Goal: Task Accomplishment & Management: Complete application form

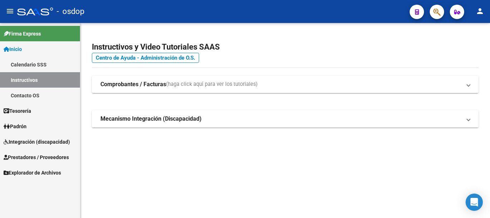
click at [38, 159] on span "Prestadores / Proveedores" at bounding box center [36, 157] width 65 height 8
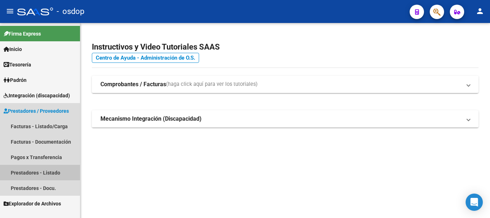
click at [54, 175] on link "Prestadores - Listado" at bounding box center [40, 172] width 80 height 15
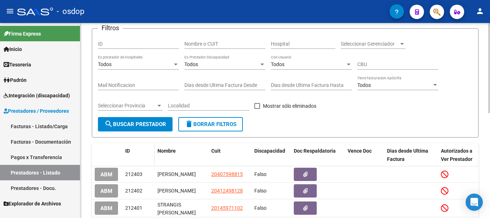
scroll to position [36, 0]
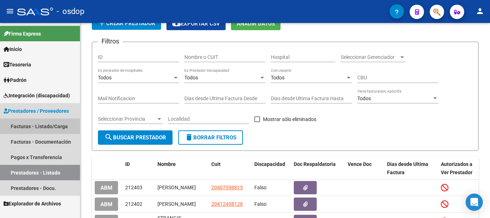
click at [50, 127] on link "Facturas - Listado/Carga" at bounding box center [40, 125] width 80 height 15
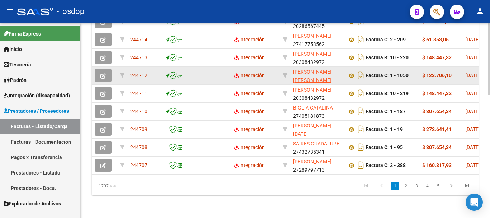
scroll to position [333, 0]
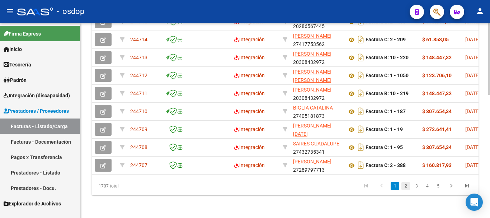
click at [409, 185] on link "2" at bounding box center [406, 186] width 9 height 8
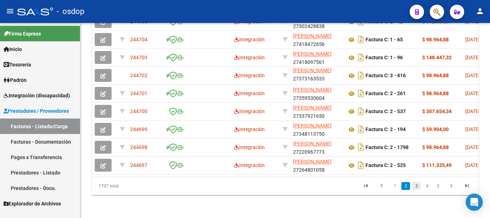
click at [418, 186] on link "3" at bounding box center [416, 186] width 9 height 8
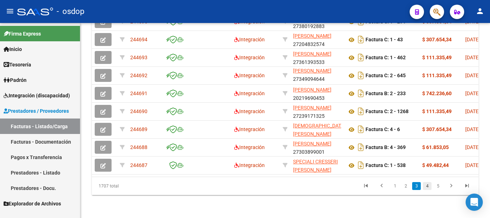
click at [426, 186] on link "4" at bounding box center [427, 186] width 9 height 8
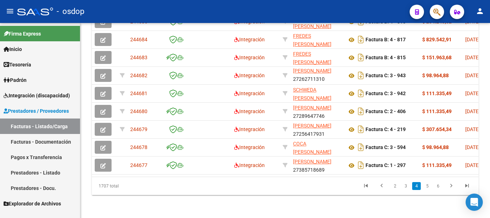
click at [427, 186] on link "5" at bounding box center [427, 186] width 9 height 8
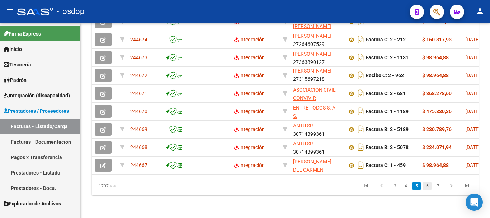
click at [427, 184] on link "6" at bounding box center [427, 186] width 9 height 8
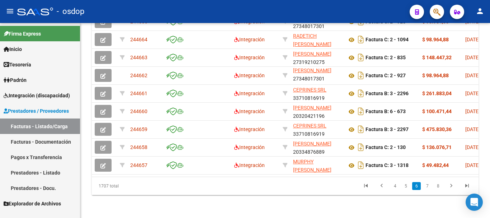
click at [42, 173] on link "Prestadores - Listado" at bounding box center [40, 172] width 80 height 15
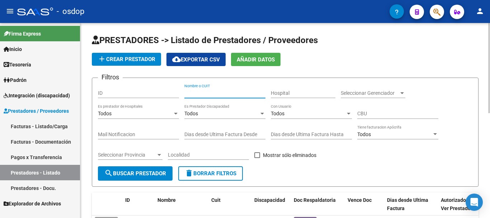
click at [221, 91] on input "Nombre o CUIT" at bounding box center [224, 93] width 81 height 6
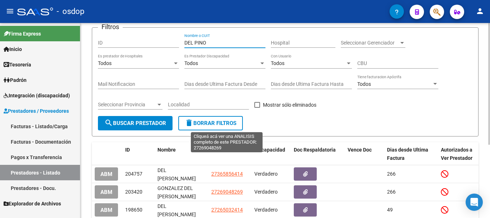
scroll to position [117, 0]
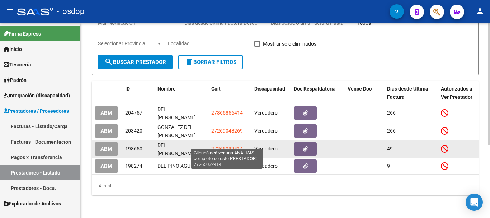
type input "DEL PINO"
click at [225, 146] on span "27265032414" at bounding box center [227, 149] width 32 height 6
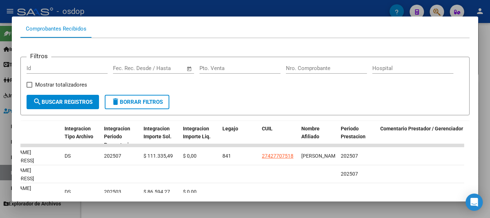
scroll to position [63, 0]
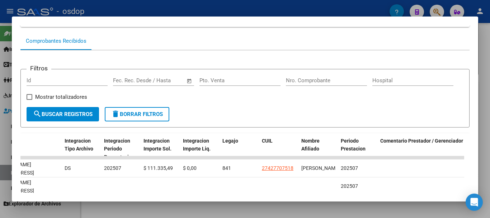
click at [213, 5] on div at bounding box center [245, 109] width 490 height 218
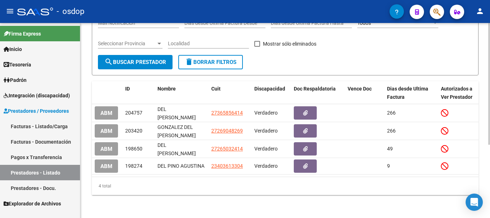
click at [205, 59] on span "delete Borrar Filtros" at bounding box center [211, 62] width 52 height 6
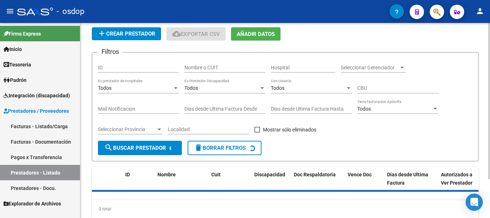
scroll to position [0, 0]
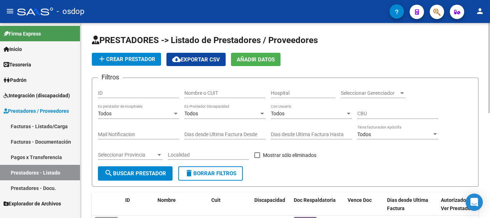
click at [218, 88] on div "Nombre o CUIT" at bounding box center [224, 91] width 81 height 14
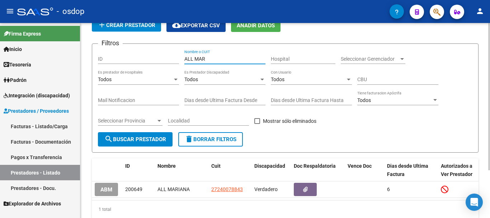
scroll to position [63, 0]
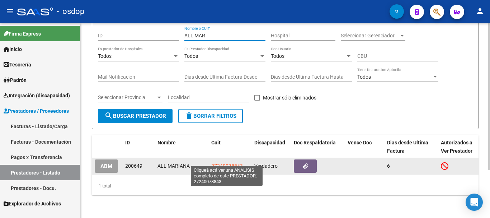
type input "ALL MAR"
click at [222, 163] on span "27240078843" at bounding box center [227, 166] width 32 height 6
type textarea "27240078843"
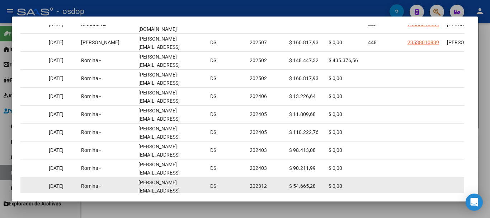
scroll to position [0, 839]
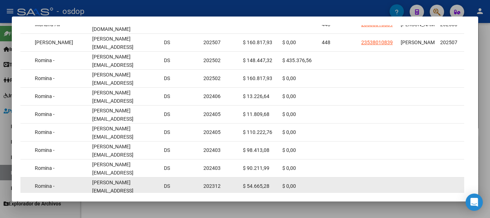
drag, startPoint x: 379, startPoint y: 184, endPoint x: 406, endPoint y: 178, distance: 27.9
click at [406, 178] on datatable-body "244115 Integración Factura C: 2 - 975 $ 148.447,32 [DATE] [DATE] - [DATE] [PERS…" at bounding box center [242, 105] width 444 height 185
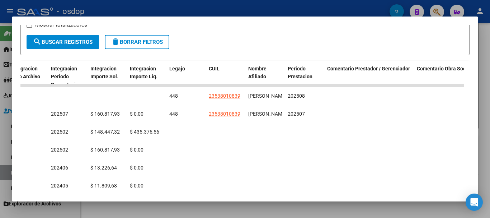
scroll to position [135, 0]
click at [232, 6] on div at bounding box center [245, 109] width 490 height 218
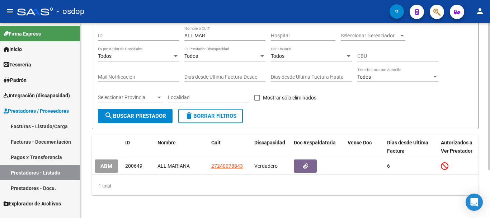
click at [215, 113] on span "delete Borrar Filtros" at bounding box center [211, 116] width 52 height 6
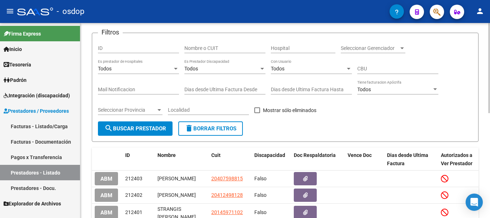
scroll to position [15, 0]
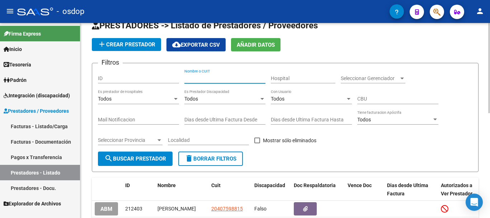
click at [211, 76] on input "Nombre o CUIT" at bounding box center [224, 78] width 81 height 6
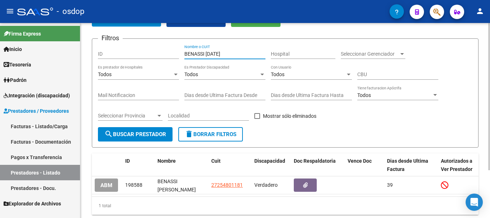
scroll to position [63, 0]
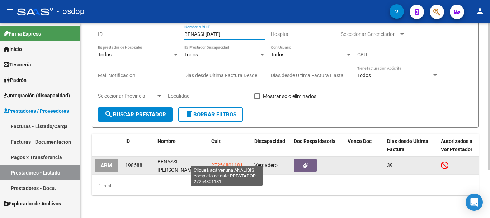
type input "BENASSI [DATE]"
click at [223, 162] on span "27254801181" at bounding box center [227, 165] width 32 height 6
type textarea "27254801181"
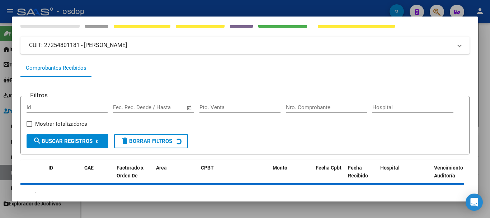
scroll to position [63, 0]
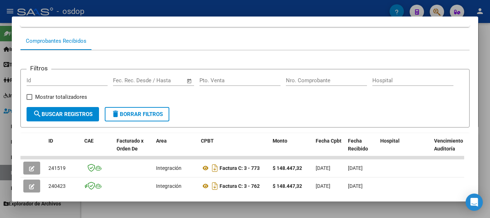
click at [212, 10] on div at bounding box center [245, 109] width 490 height 218
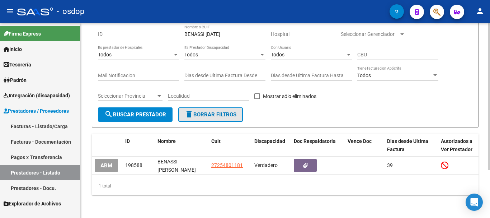
click at [206, 107] on button "delete Borrar Filtros" at bounding box center [210, 114] width 65 height 14
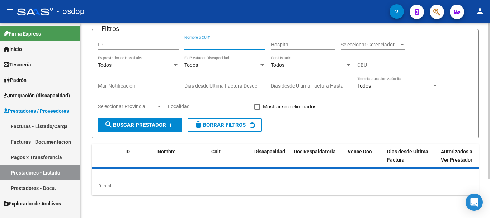
click at [224, 45] on input "Nombre o CUIT" at bounding box center [224, 45] width 81 height 6
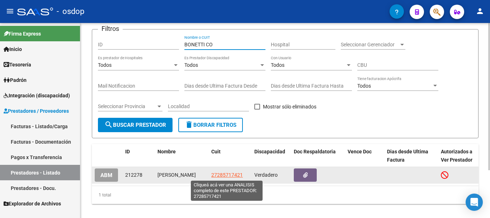
type input "BONETTI CO"
click at [230, 174] on span "27285717421" at bounding box center [227, 175] width 32 height 6
type textarea "27285717421"
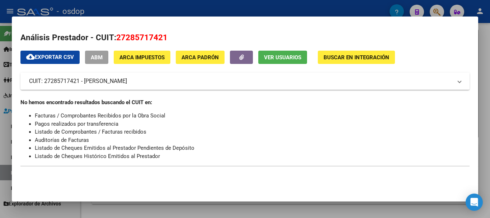
click at [223, 12] on div at bounding box center [245, 109] width 490 height 218
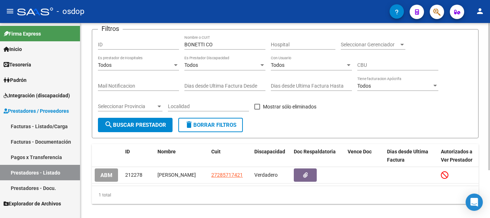
click at [222, 121] on button "delete Borrar Filtros" at bounding box center [210, 125] width 65 height 14
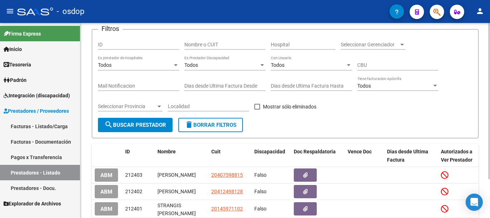
scroll to position [13, 0]
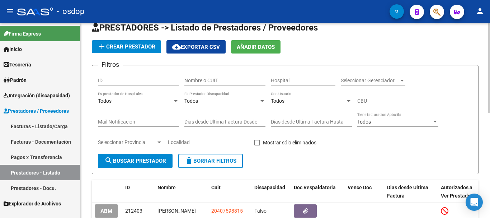
click at [220, 78] on input "Nombre o CUIT" at bounding box center [224, 81] width 81 height 6
type input "B"
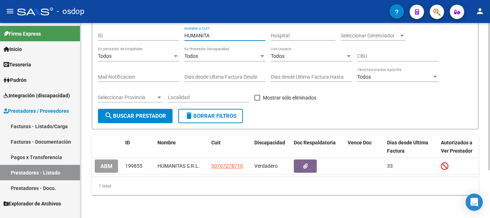
scroll to position [63, 0]
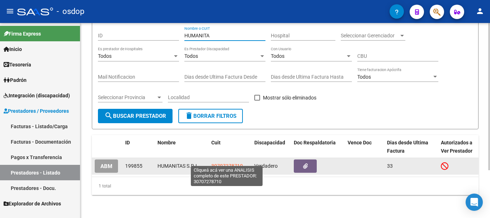
type input "HUMANITA"
click at [225, 163] on span "30707278710" at bounding box center [227, 166] width 32 height 6
type textarea "30707278710"
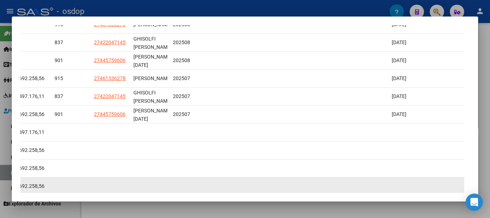
scroll to position [170, 0]
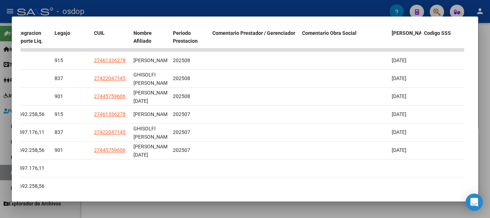
click at [208, 11] on div at bounding box center [245, 109] width 490 height 218
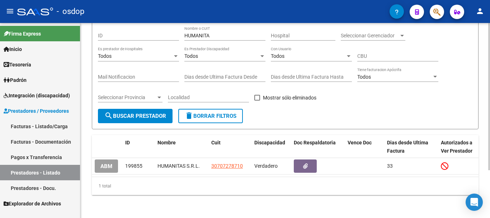
click at [208, 115] on button "delete Borrar Filtros" at bounding box center [210, 116] width 65 height 14
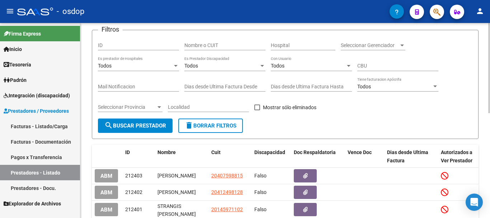
scroll to position [27, 0]
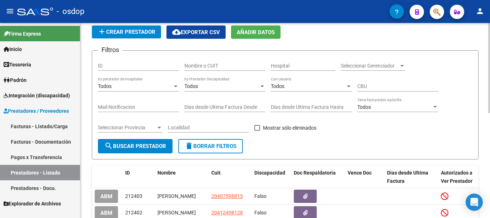
click at [207, 66] on input "Nombre o CUIT" at bounding box center [224, 66] width 81 height 6
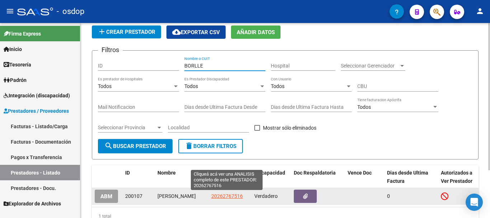
type input "BORLLE"
click at [222, 196] on span "20262767516" at bounding box center [227, 196] width 32 height 6
type textarea "20262767516"
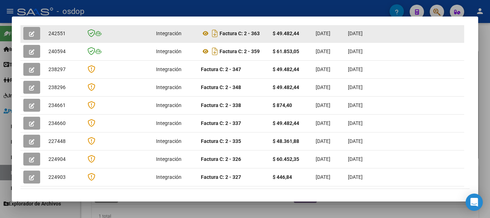
scroll to position [144, 0]
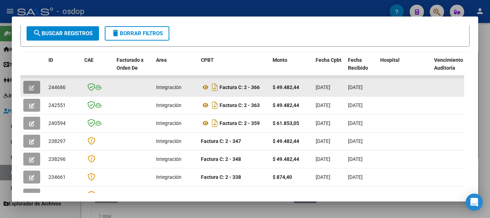
click at [32, 90] on span "button" at bounding box center [31, 87] width 5 height 6
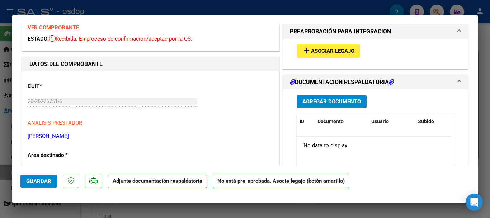
scroll to position [0, 0]
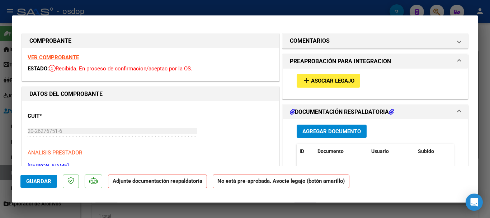
click at [232, 9] on div at bounding box center [245, 109] width 490 height 218
type input "$ 0,00"
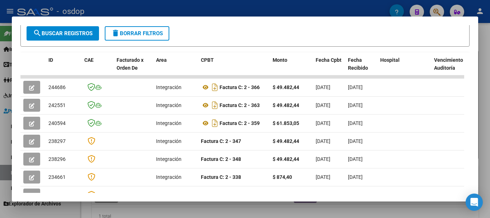
click at [238, 6] on div at bounding box center [245, 109] width 490 height 218
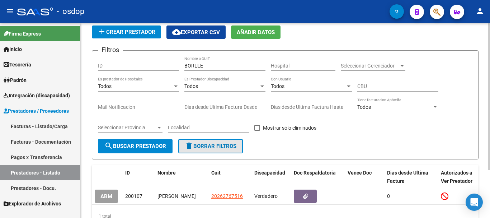
click at [221, 149] on span "delete Borrar Filtros" at bounding box center [211, 146] width 52 height 6
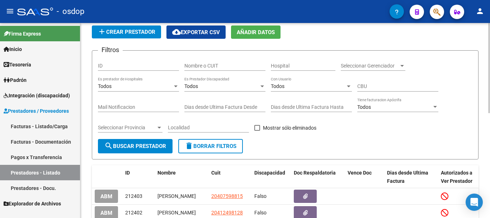
click at [213, 62] on div "Nombre o CUIT" at bounding box center [224, 63] width 81 height 14
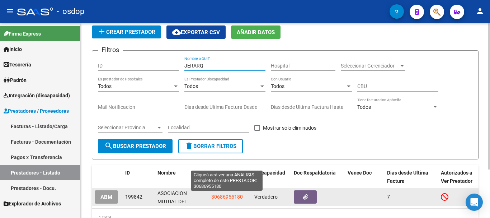
type input "JERARQ"
click at [227, 194] on span "30686955180" at bounding box center [227, 197] width 32 height 6
type textarea "30686955180"
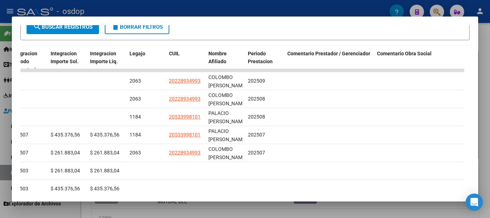
scroll to position [135, 0]
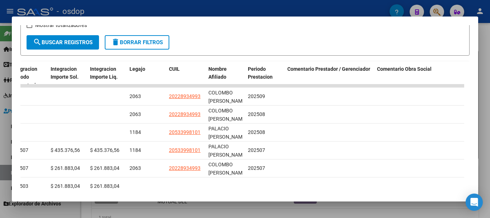
click at [226, 4] on div at bounding box center [245, 109] width 490 height 218
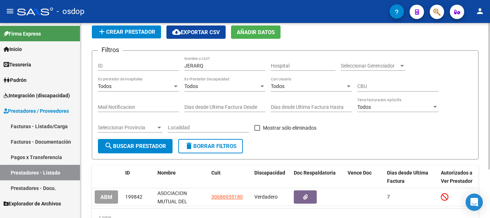
click at [222, 150] on button "delete Borrar Filtros" at bounding box center [210, 146] width 65 height 14
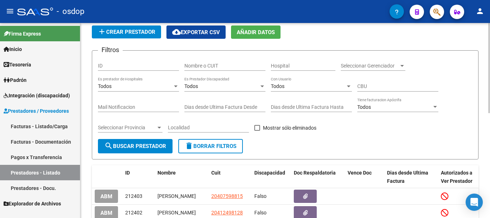
click at [220, 66] on input "Nombre o CUIT" at bounding box center [224, 66] width 81 height 6
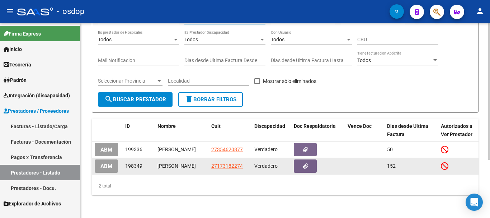
scroll to position [83, 0]
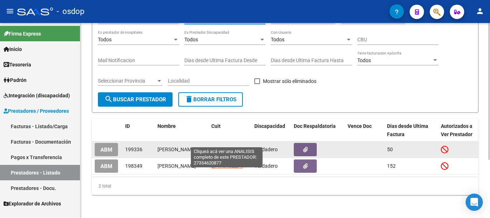
type input "ESPARZ"
click at [219, 146] on span "27354620877" at bounding box center [227, 149] width 32 height 6
type textarea "27354620877"
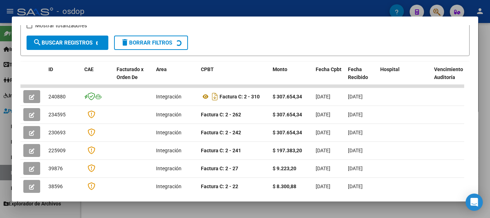
scroll to position [135, 0]
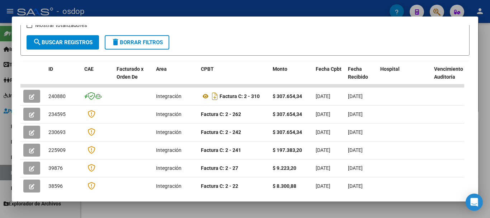
click at [226, 6] on div at bounding box center [245, 109] width 490 height 218
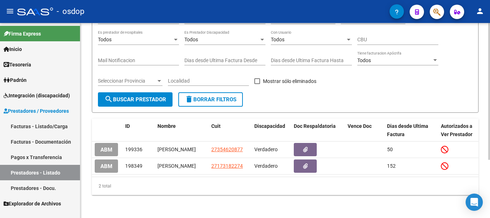
click at [213, 96] on span "delete Borrar Filtros" at bounding box center [211, 99] width 52 height 6
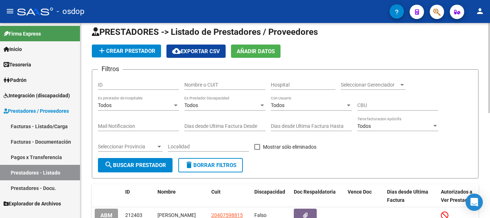
scroll to position [0, 0]
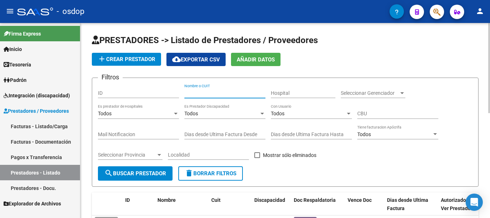
click at [212, 90] on input "Nombre o CUIT" at bounding box center [224, 93] width 81 height 6
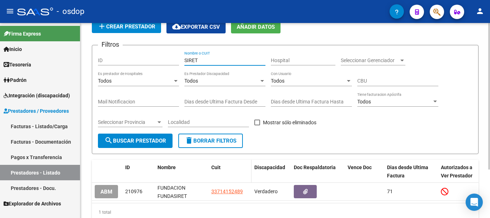
scroll to position [65, 0]
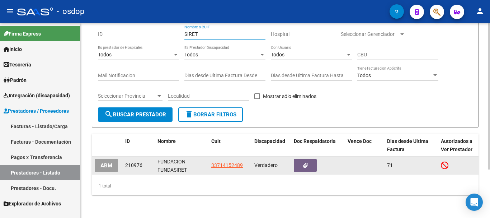
type input "SIRET"
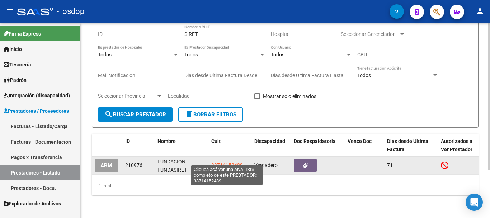
click at [229, 162] on span "33714152489" at bounding box center [227, 165] width 32 height 6
type textarea "33714152489"
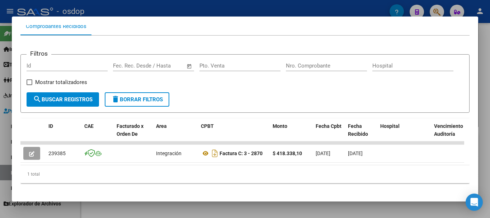
scroll to position [90, 0]
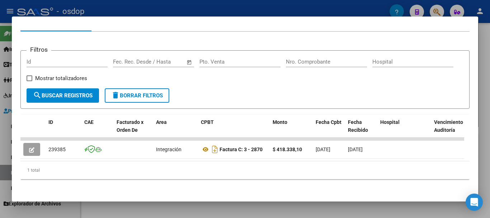
click at [228, 5] on div at bounding box center [245, 109] width 490 height 218
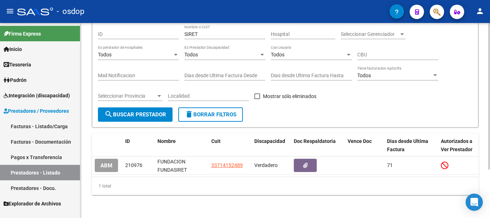
click at [208, 111] on span "delete Borrar Filtros" at bounding box center [211, 114] width 52 height 6
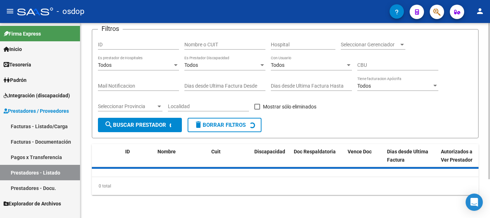
scroll to position [65, 0]
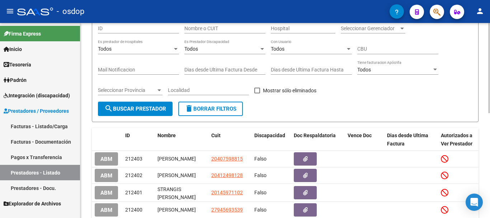
click at [217, 30] on input "Nombre o CUIT" at bounding box center [224, 28] width 81 height 6
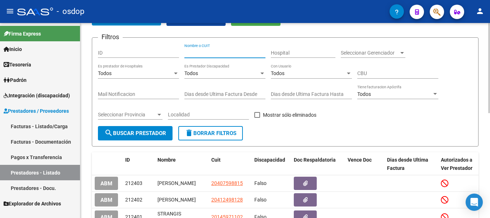
scroll to position [29, 0]
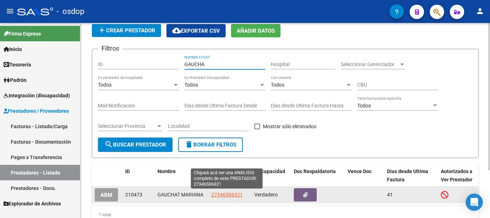
type input "GAUCHA"
click at [227, 194] on span "27346506321" at bounding box center [227, 195] width 32 height 6
type textarea "27346506321"
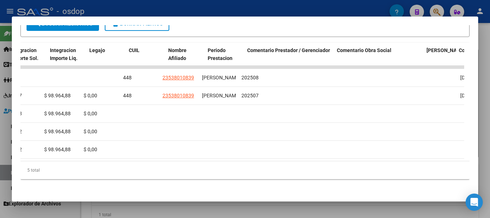
scroll to position [0, 1071]
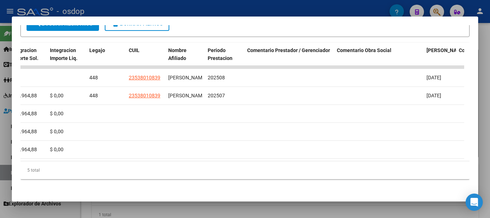
click at [233, 9] on div at bounding box center [245, 109] width 490 height 218
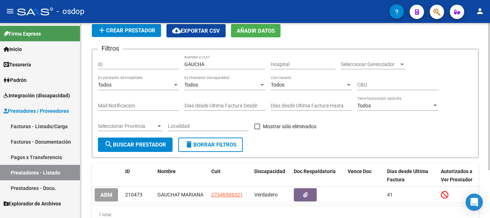
click at [209, 144] on span "delete Borrar Filtros" at bounding box center [211, 144] width 52 height 6
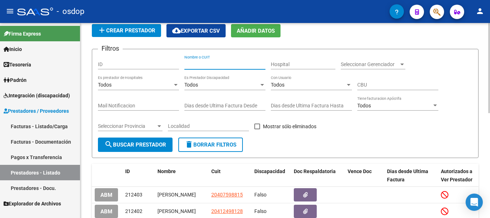
click at [218, 64] on input "Nombre o CUIT" at bounding box center [224, 64] width 81 height 6
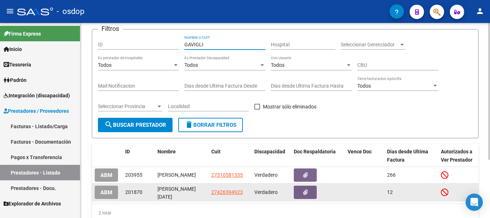
scroll to position [83, 0]
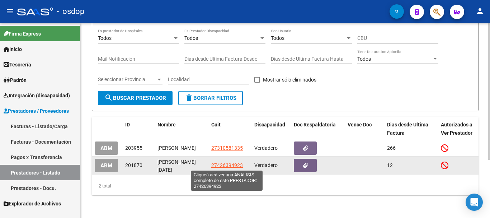
type input "GAVIGLI"
click at [226, 162] on span "27426394923" at bounding box center [227, 165] width 32 height 6
type textarea "27426394923"
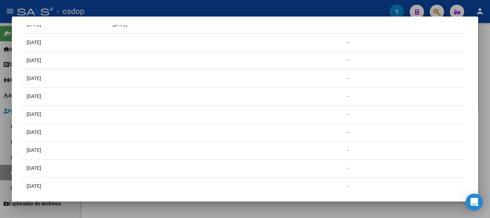
scroll to position [0, 681]
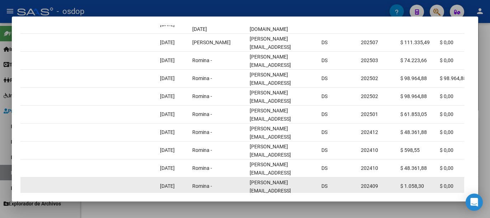
drag, startPoint x: 366, startPoint y: 184, endPoint x: 416, endPoint y: 182, distance: 50.6
click at [416, 182] on datatable-body "242905 Integración Factura C: 1 - 554 $ 111.335,49 [DATE] [DATE] [DATE] - [DATE…" at bounding box center [242, 105] width 444 height 185
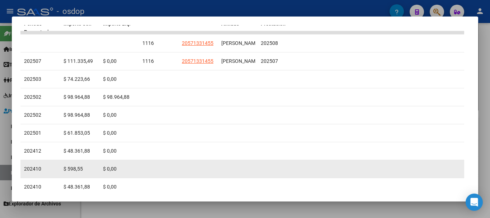
scroll to position [170, 0]
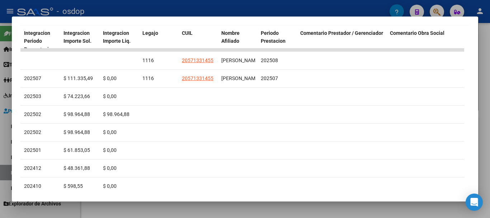
click at [210, 5] on div at bounding box center [245, 109] width 490 height 218
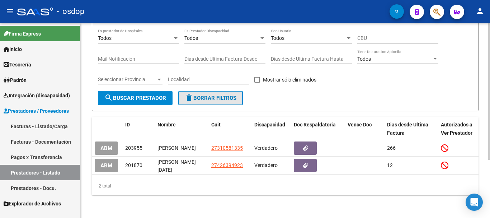
click at [210, 95] on span "delete Borrar Filtros" at bounding box center [211, 98] width 52 height 6
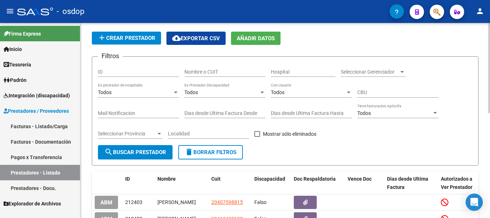
scroll to position [0, 0]
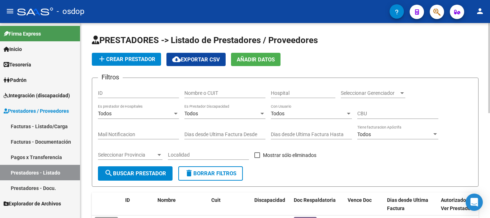
click at [215, 91] on input "Nombre o CUIT" at bounding box center [224, 93] width 81 height 6
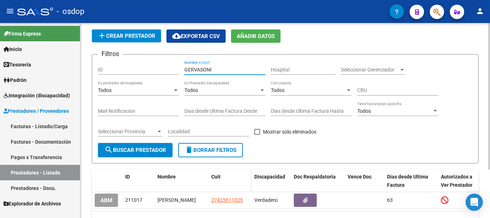
scroll to position [65, 0]
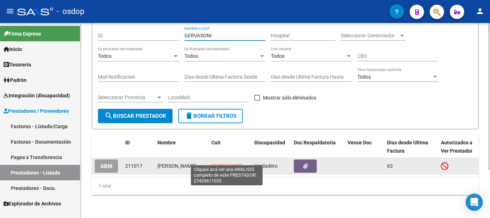
type input "GERVASONI"
click at [230, 163] on span "27425611025" at bounding box center [227, 166] width 32 height 6
type textarea "27425611025"
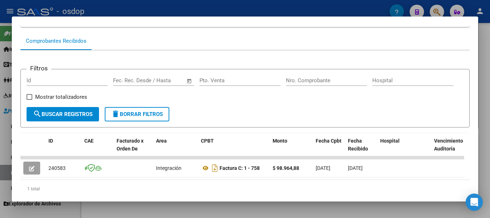
scroll to position [90, 0]
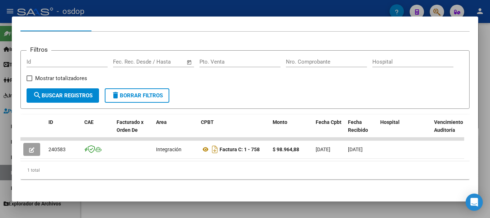
click at [216, 11] on div at bounding box center [245, 109] width 490 height 218
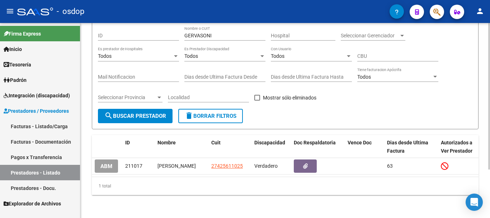
click at [214, 113] on span "delete Borrar Filtros" at bounding box center [211, 116] width 52 height 6
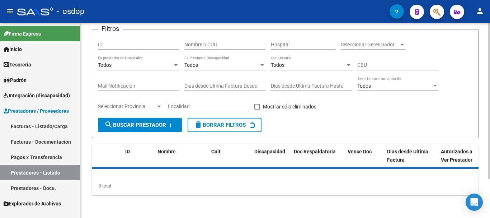
scroll to position [29, 0]
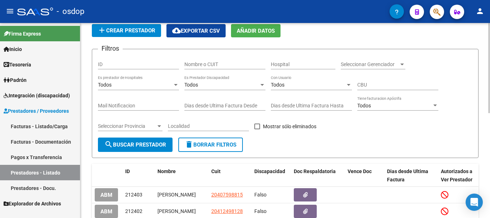
click at [224, 57] on div "Nombre o CUIT" at bounding box center [224, 62] width 81 height 14
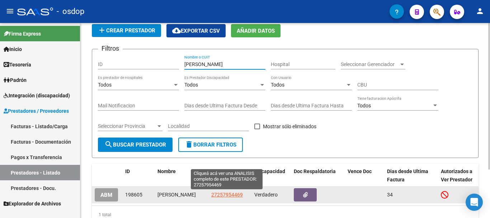
type input "[PERSON_NAME]"
click at [221, 195] on span "27257954469" at bounding box center [227, 195] width 32 height 6
type textarea "27257954469"
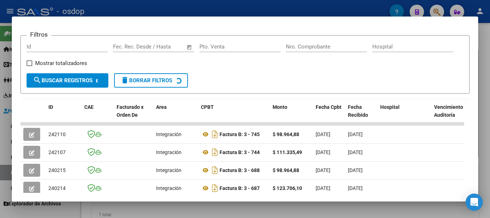
scroll to position [135, 0]
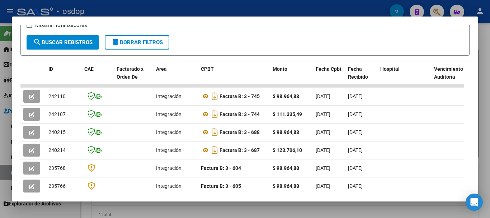
click at [248, 14] on div at bounding box center [245, 109] width 490 height 218
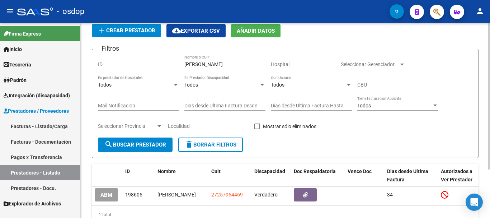
click at [212, 144] on span "delete Borrar Filtros" at bounding box center [211, 144] width 52 height 6
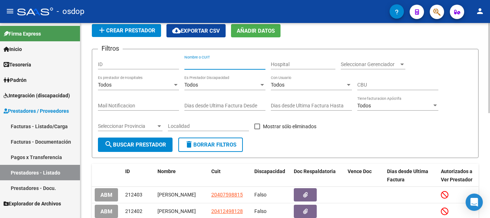
click at [211, 65] on input "Nombre o CUIT" at bounding box center [224, 64] width 81 height 6
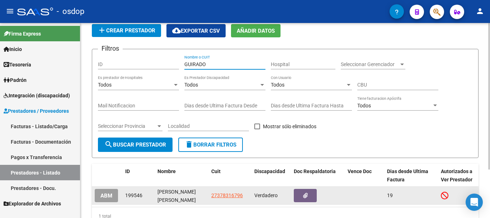
type input "GUIRADO"
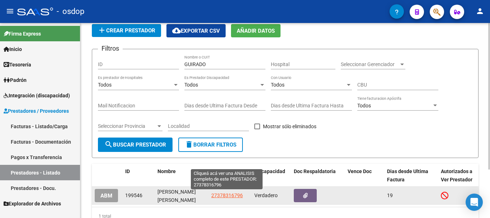
click at [230, 193] on span "27378316796" at bounding box center [227, 195] width 32 height 6
copy span "1"
type textarea "27378316796"
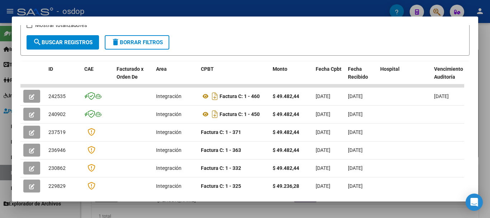
click at [238, 7] on div at bounding box center [245, 109] width 490 height 218
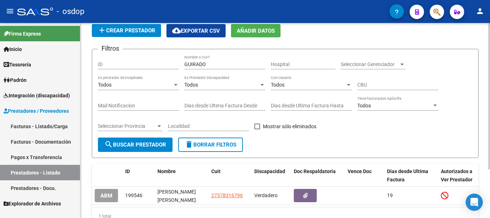
click at [204, 146] on span "delete Borrar Filtros" at bounding box center [211, 144] width 52 height 6
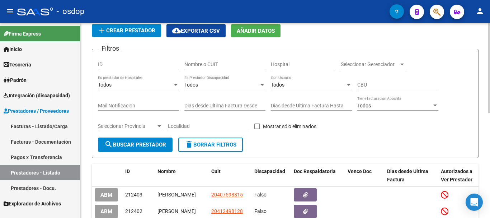
click at [217, 67] on input "Nombre o CUIT" at bounding box center [224, 64] width 81 height 6
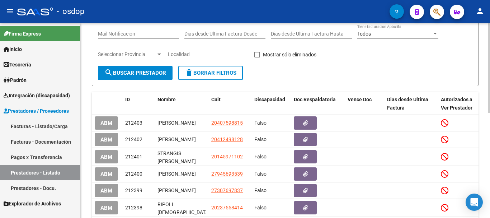
scroll to position [0, 0]
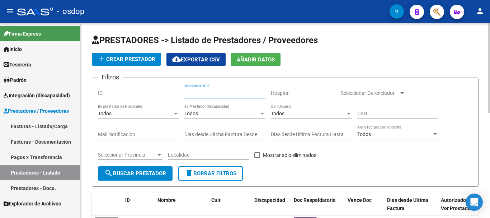
type input "L"
click at [210, 93] on input "Nombre o CUIT" at bounding box center [224, 93] width 81 height 6
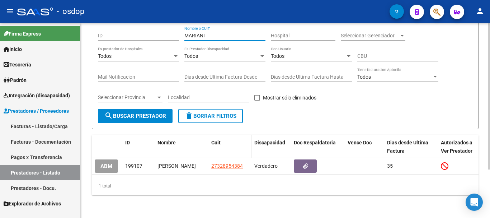
scroll to position [65, 0]
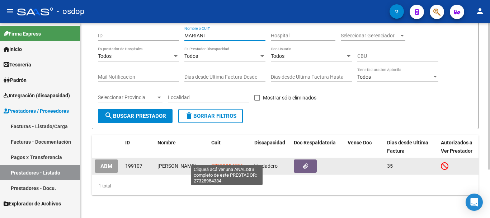
type input "MARIANI"
click at [227, 163] on span "27328954384" at bounding box center [227, 166] width 32 height 6
type textarea "27328954384"
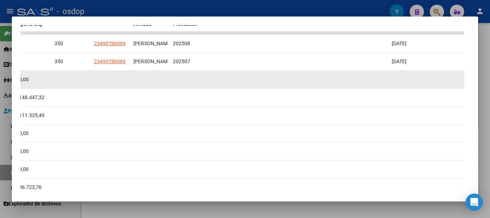
scroll to position [170, 0]
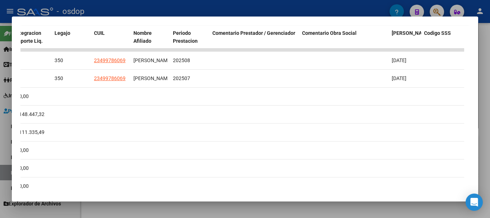
click at [188, 11] on div at bounding box center [245, 109] width 490 height 218
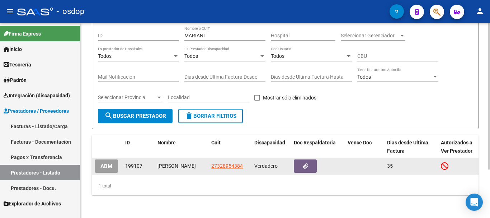
scroll to position [65, 0]
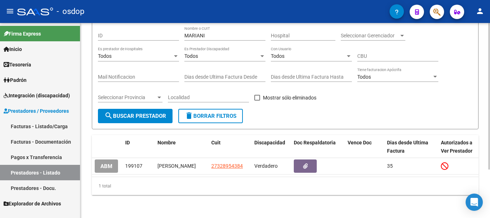
click at [216, 113] on span "delete Borrar Filtros" at bounding box center [211, 116] width 52 height 6
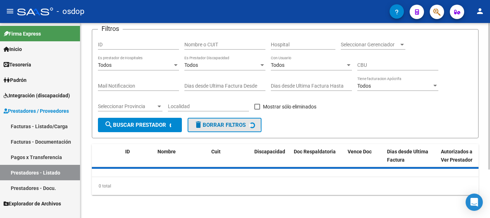
scroll to position [48, 0]
click at [214, 46] on input "Nombre o CUIT" at bounding box center [224, 45] width 81 height 6
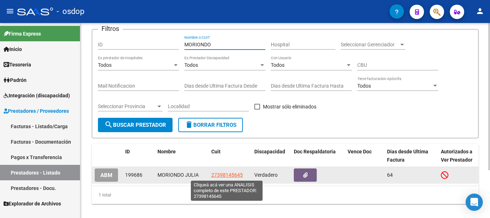
type input "MORIONDO"
click at [222, 174] on span "27398145645" at bounding box center [227, 175] width 32 height 6
type textarea "27398145645"
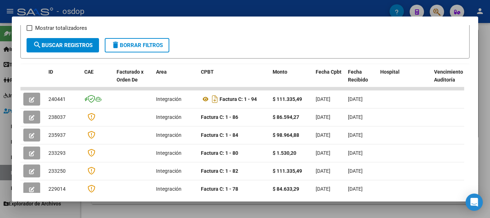
scroll to position [135, 0]
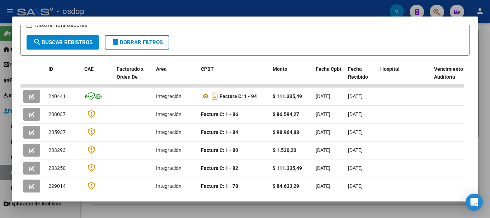
click at [227, 10] on div at bounding box center [245, 109] width 490 height 218
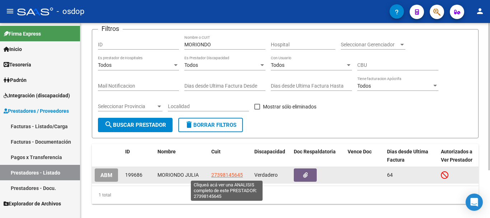
click at [224, 176] on span "27398145645" at bounding box center [227, 175] width 32 height 6
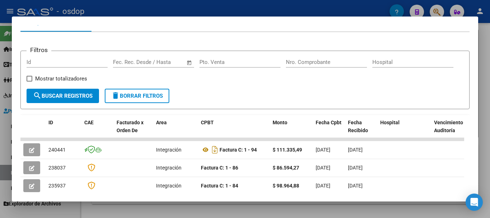
scroll to position [0, 0]
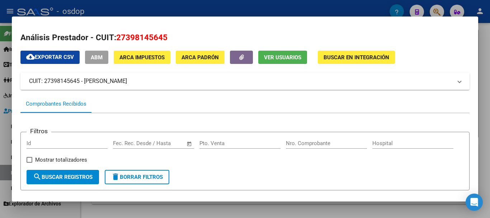
click at [244, 11] on div at bounding box center [245, 109] width 490 height 218
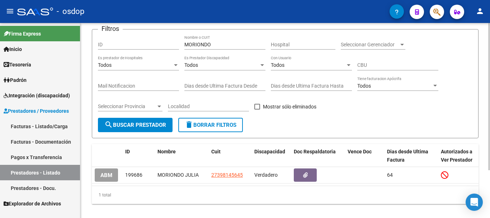
click at [210, 123] on span "delete Borrar Filtros" at bounding box center [211, 125] width 52 height 6
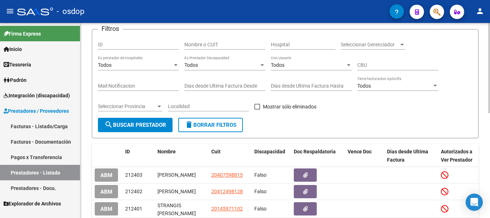
click at [219, 43] on input "Nombre o CUIT" at bounding box center [224, 45] width 81 height 6
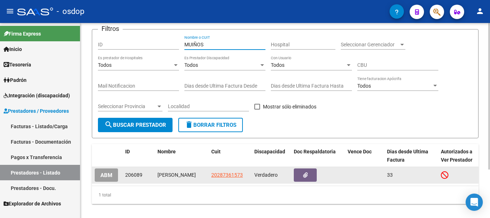
type input "MUIÑOS"
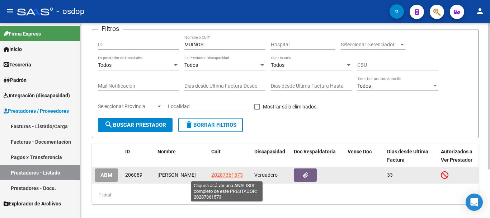
click at [230, 175] on span "20287361573" at bounding box center [227, 175] width 32 height 6
type textarea "20287361573"
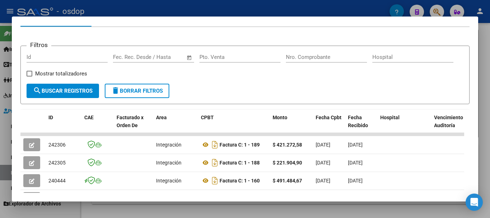
scroll to position [99, 0]
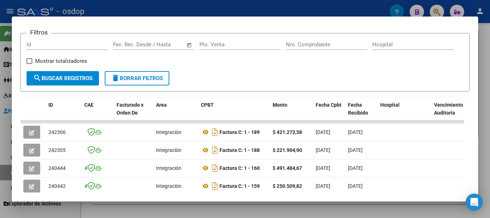
click at [249, 10] on div at bounding box center [245, 109] width 490 height 218
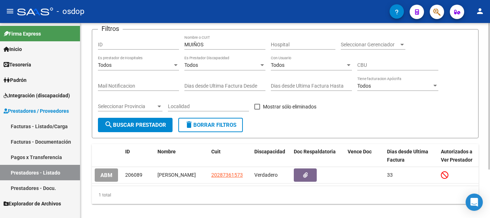
click at [207, 127] on span "delete Borrar Filtros" at bounding box center [211, 125] width 52 height 6
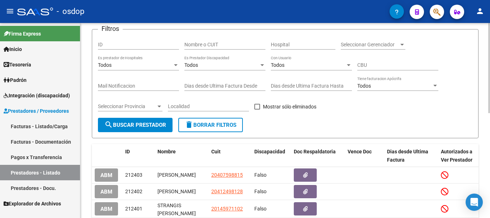
click at [216, 44] on input "Nombre o CUIT" at bounding box center [224, 45] width 81 height 6
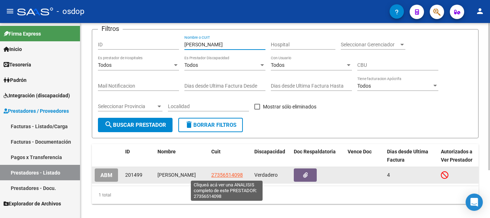
type input "[PERSON_NAME]"
click at [228, 173] on span "27356514098" at bounding box center [227, 175] width 32 height 6
type textarea "27356514098"
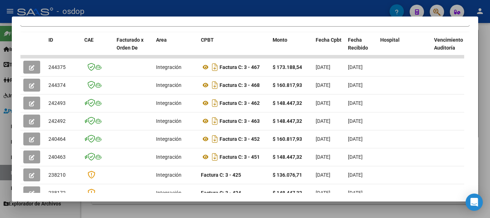
scroll to position [170, 0]
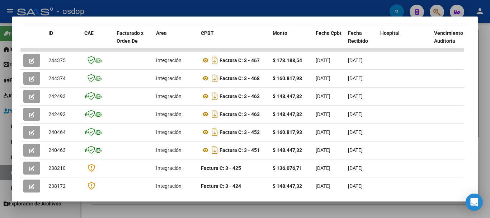
click at [195, 8] on div at bounding box center [245, 109] width 490 height 218
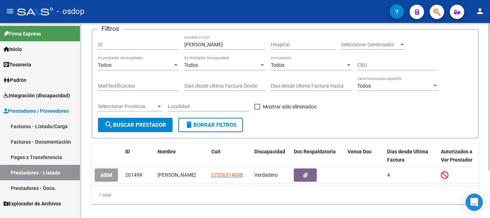
click at [199, 126] on span "delete Borrar Filtros" at bounding box center [211, 125] width 52 height 6
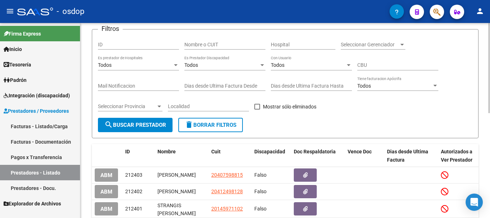
click at [224, 42] on input "Nombre o CUIT" at bounding box center [224, 45] width 81 height 6
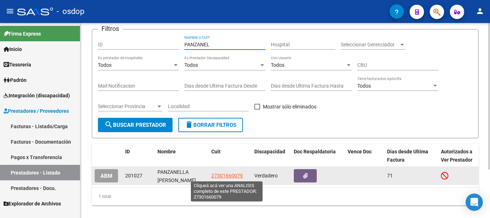
type input "PANZANEL"
click at [227, 176] on span "27301660079" at bounding box center [227, 176] width 32 height 6
type textarea "27301660079"
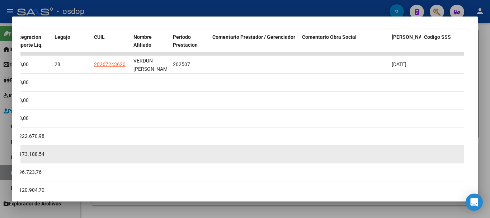
scroll to position [135, 0]
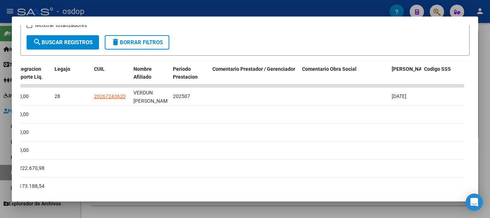
click at [207, 7] on div at bounding box center [245, 109] width 490 height 218
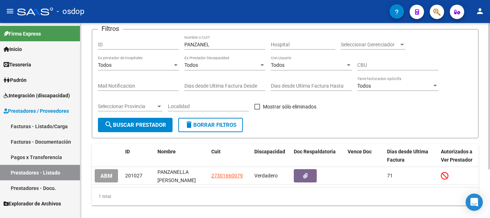
click at [205, 123] on span "delete Borrar Filtros" at bounding box center [211, 125] width 52 height 6
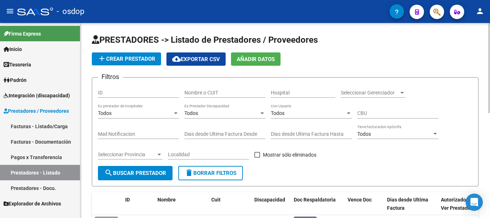
scroll to position [0, 0]
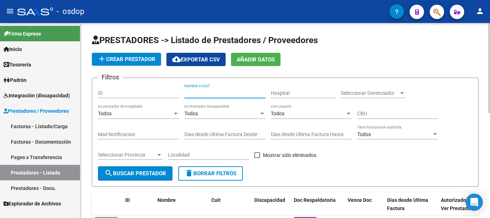
click at [210, 94] on input "Nombre o CUIT" at bounding box center [224, 93] width 81 height 6
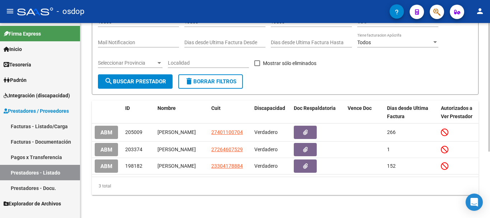
scroll to position [100, 0]
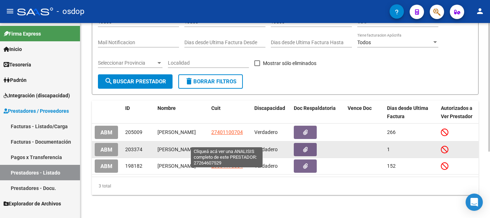
type input "[PERSON_NAME]"
click at [225, 146] on span "27264607529" at bounding box center [227, 149] width 32 height 6
type textarea "27264607529"
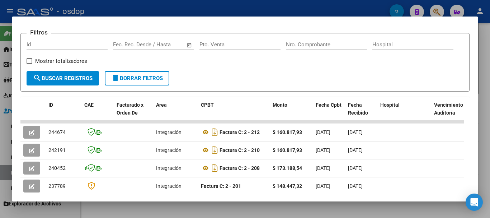
scroll to position [135, 0]
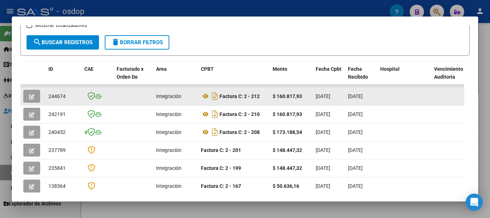
click at [31, 98] on icon "button" at bounding box center [31, 96] width 5 height 5
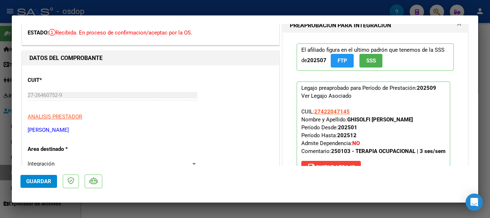
scroll to position [0, 0]
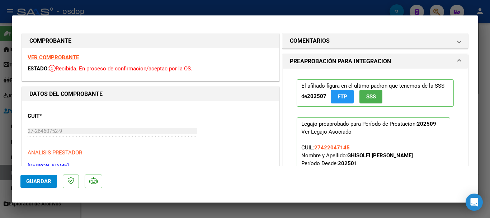
click at [220, 0] on div at bounding box center [245, 109] width 490 height 218
type input "$ 0,00"
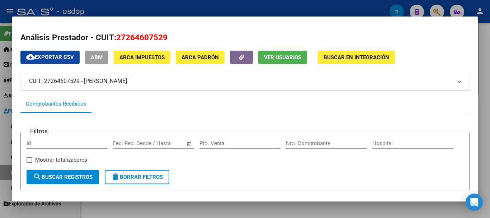
click at [212, 12] on div at bounding box center [245, 109] width 490 height 218
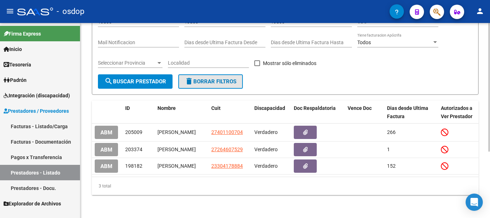
click at [215, 78] on span "delete Borrar Filtros" at bounding box center [211, 81] width 52 height 6
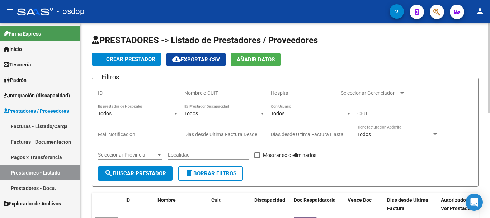
click at [215, 93] on input "Nombre o CUIT" at bounding box center [224, 93] width 81 height 6
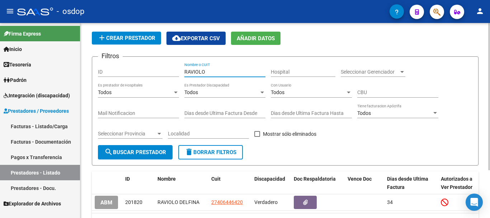
scroll to position [63, 0]
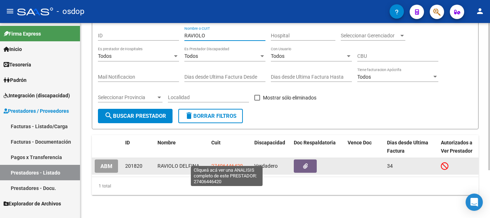
type input "RAVIOLO"
click at [233, 163] on span "27406446420" at bounding box center [227, 166] width 32 height 6
type textarea "27406446420"
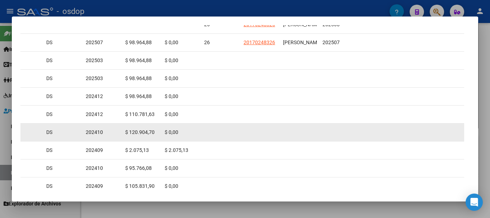
scroll to position [135, 0]
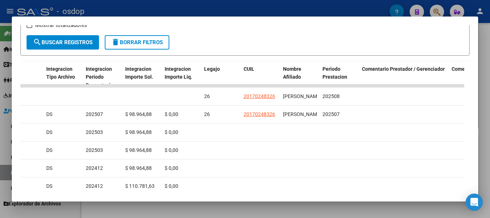
click at [218, 9] on div at bounding box center [245, 109] width 490 height 218
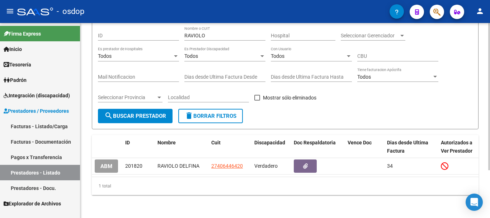
click at [211, 113] on span "delete Borrar Filtros" at bounding box center [211, 116] width 52 height 6
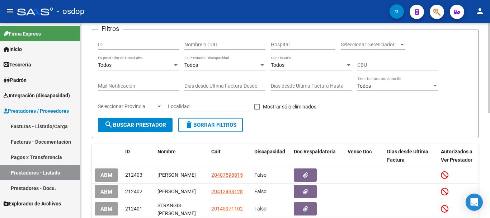
scroll to position [63, 0]
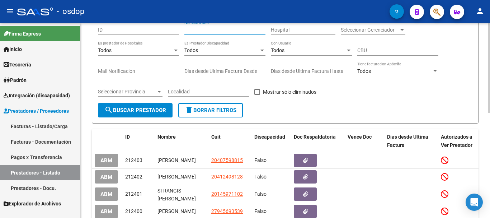
click at [218, 33] on input "Nombre o CUIT" at bounding box center [224, 30] width 81 height 6
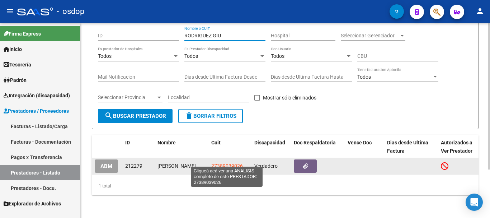
type input "RODRIGUEZ GIU"
click at [225, 163] on span "27389039026" at bounding box center [227, 166] width 32 height 6
type textarea "27389039026"
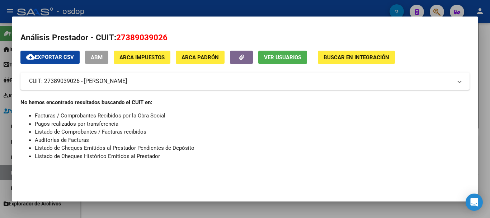
click at [219, 9] on div at bounding box center [245, 109] width 490 height 218
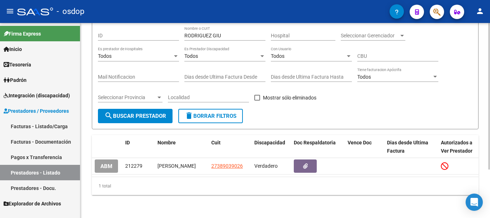
click at [208, 113] on span "delete Borrar Filtros" at bounding box center [211, 116] width 52 height 6
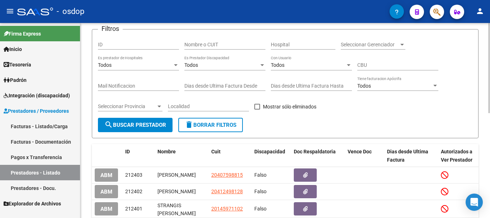
scroll to position [13, 0]
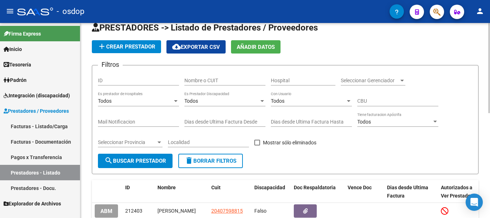
click at [211, 82] on input "Nombre o CUIT" at bounding box center [224, 81] width 81 height 6
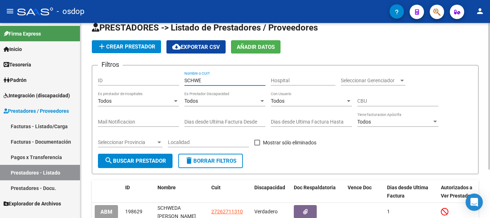
scroll to position [65, 0]
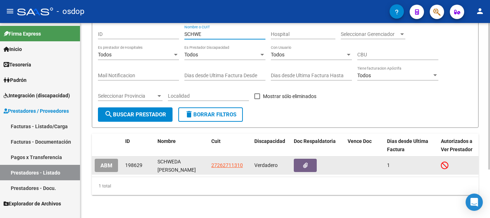
type input "SCHWE"
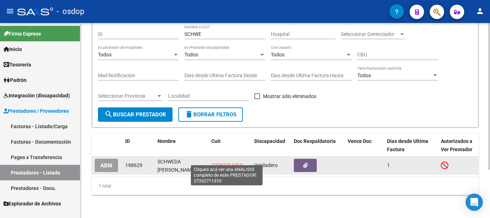
click at [222, 162] on span "27262711310" at bounding box center [227, 165] width 32 height 6
type textarea "27262711310"
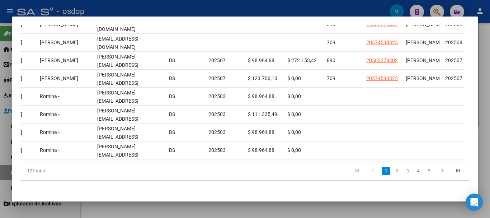
scroll to position [0, 1106]
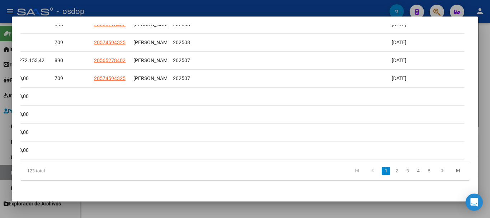
click at [484, 136] on div at bounding box center [245, 109] width 490 height 218
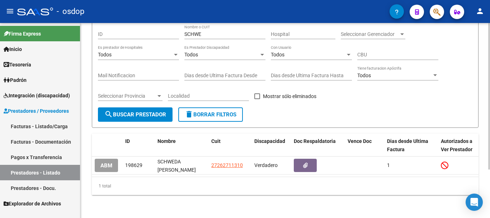
scroll to position [29, 0]
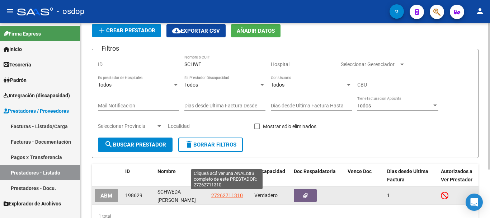
click at [224, 193] on span "27262711310" at bounding box center [227, 195] width 32 height 6
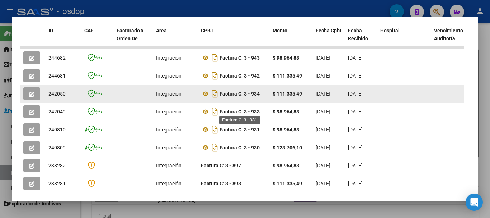
scroll to position [165, 0]
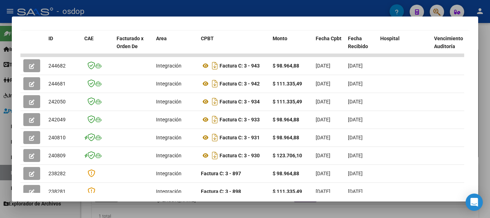
click at [261, 7] on div at bounding box center [245, 109] width 490 height 218
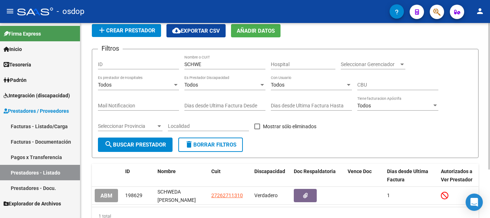
click at [228, 147] on span "delete Borrar Filtros" at bounding box center [211, 144] width 52 height 6
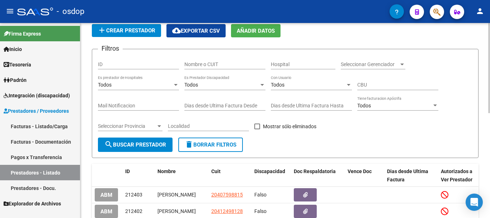
click at [220, 64] on input "Nombre o CUIT" at bounding box center [224, 64] width 81 height 6
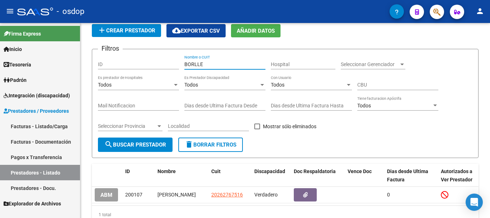
type input "BORLLE"
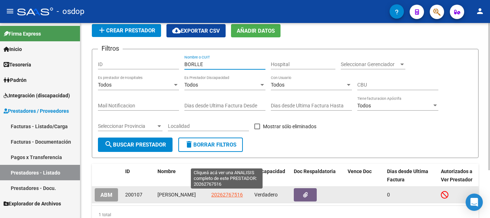
click at [226, 192] on span "20262767516" at bounding box center [227, 195] width 32 height 6
type textarea "20262767516"
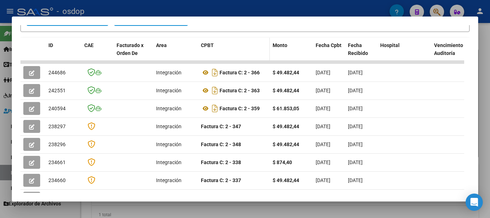
scroll to position [170, 0]
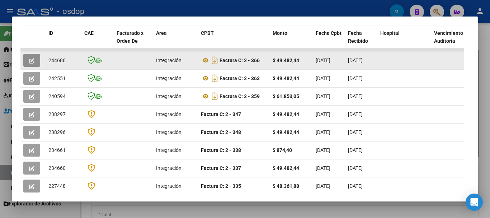
click at [29, 61] on icon "button" at bounding box center [31, 60] width 5 height 5
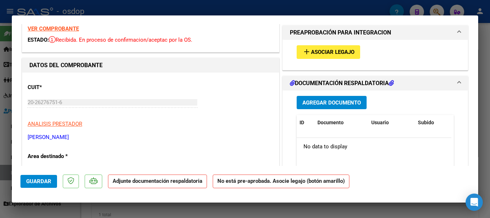
scroll to position [0, 0]
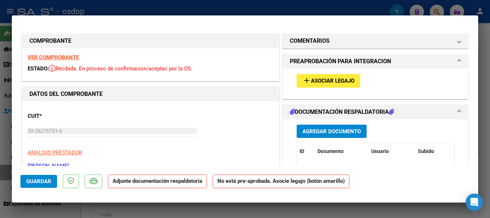
click at [235, 8] on div at bounding box center [245, 109] width 490 height 218
type input "$ 0,00"
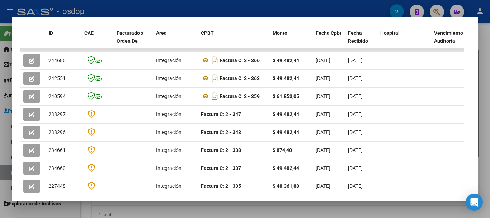
click at [222, 11] on div at bounding box center [245, 109] width 490 height 218
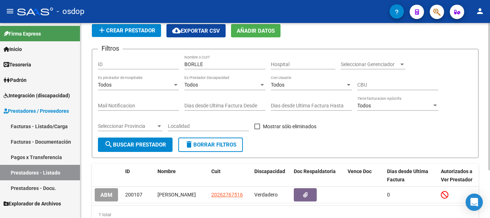
click at [211, 62] on input "BORLLE" at bounding box center [224, 64] width 81 height 6
click at [222, 144] on span "delete Borrar Filtros" at bounding box center [211, 144] width 52 height 6
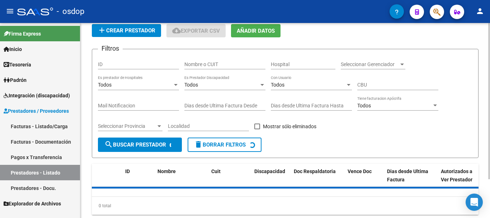
click at [217, 64] on input "Nombre o CUIT" at bounding box center [224, 64] width 81 height 6
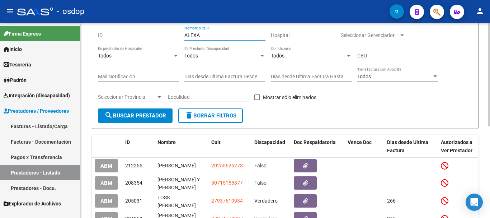
scroll to position [100, 0]
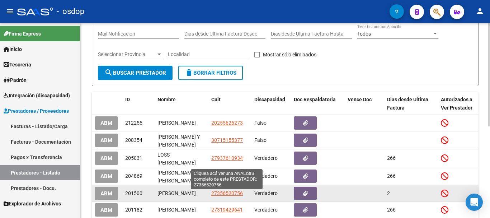
type input "ALEXA"
click at [223, 194] on span "27356520756" at bounding box center [227, 193] width 32 height 6
type textarea "27356520756"
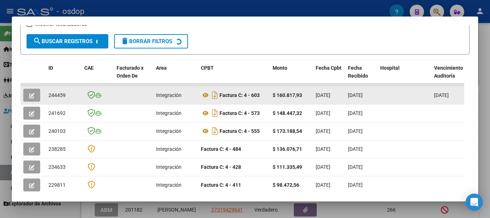
scroll to position [135, 0]
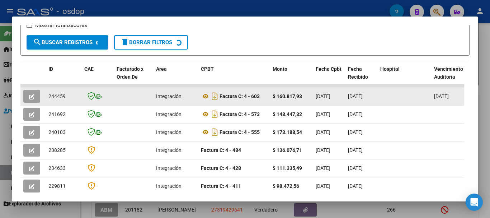
click at [25, 97] on button "button" at bounding box center [31, 96] width 17 height 13
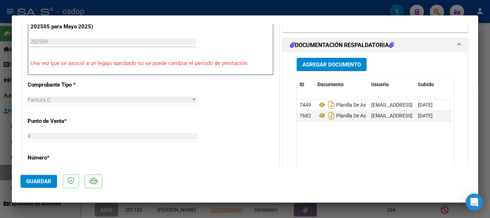
scroll to position [215, 0]
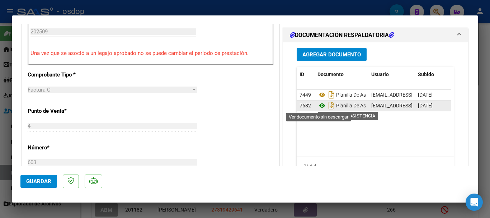
click at [319, 106] on icon at bounding box center [322, 105] width 9 height 9
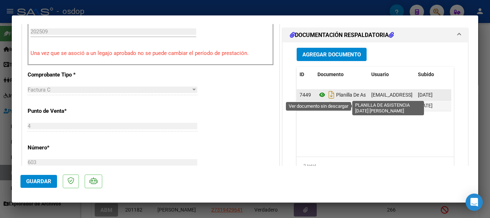
click at [320, 95] on icon at bounding box center [322, 94] width 9 height 9
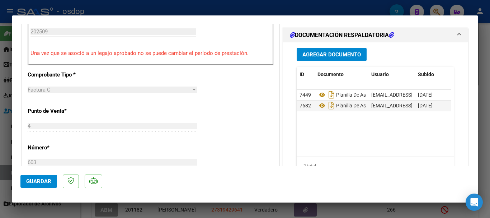
click at [216, 6] on div at bounding box center [245, 109] width 490 height 218
type input "$ 0,00"
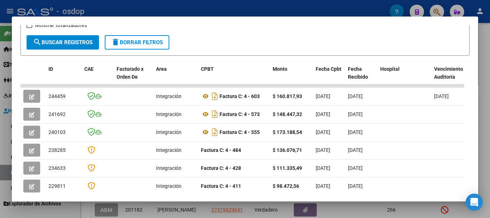
click at [250, 10] on div at bounding box center [245, 109] width 490 height 218
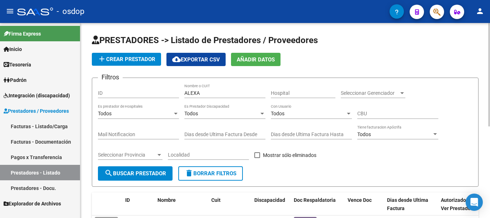
click at [217, 168] on button "delete Borrar Filtros" at bounding box center [210, 173] width 65 height 14
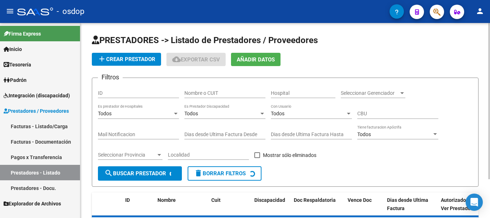
click at [217, 93] on input "Nombre o CUIT" at bounding box center [224, 93] width 81 height 6
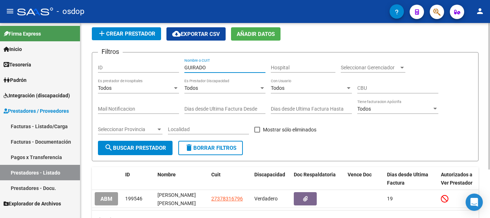
scroll to position [65, 0]
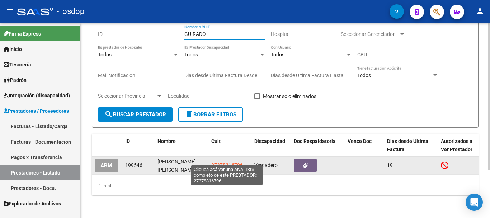
type input "GUIRADO"
click at [232, 162] on span "27378316796" at bounding box center [227, 165] width 32 height 6
type textarea "27378316796"
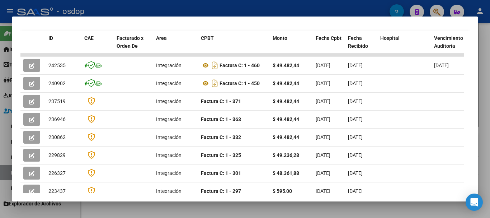
scroll to position [130, 0]
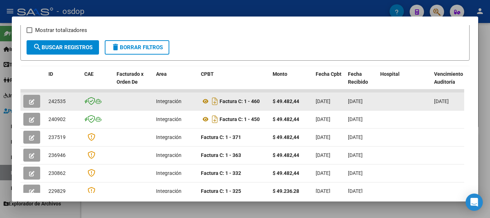
click at [25, 106] on button "button" at bounding box center [31, 101] width 17 height 13
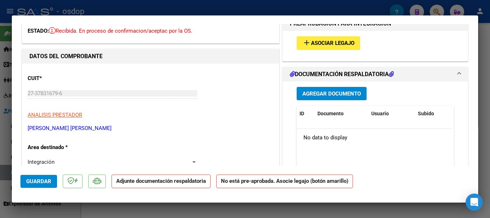
scroll to position [36, 0]
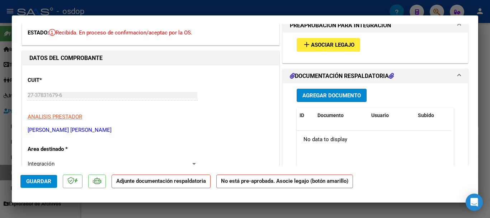
click at [226, 9] on div at bounding box center [245, 109] width 490 height 218
type input "$ 0,00"
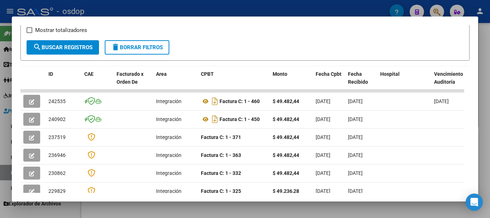
click at [213, 9] on div at bounding box center [245, 109] width 490 height 218
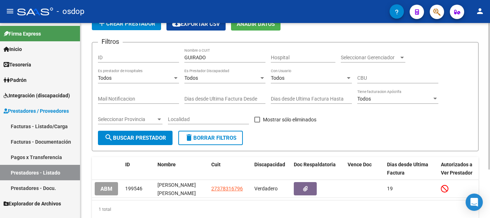
scroll to position [0, 0]
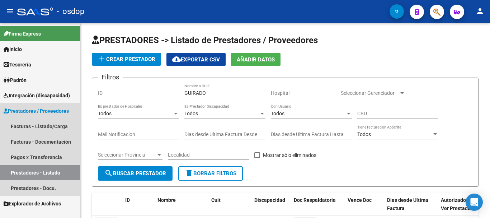
click at [51, 109] on span "Prestadores / Proveedores" at bounding box center [36, 111] width 65 height 8
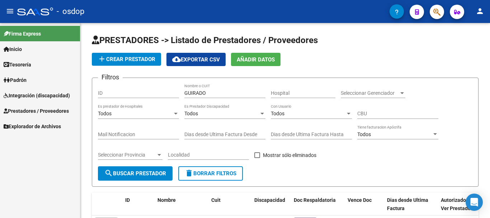
click at [46, 111] on span "Prestadores / Proveedores" at bounding box center [36, 111] width 65 height 8
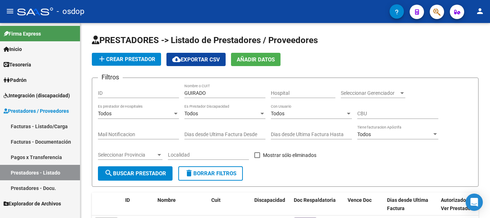
click at [55, 124] on link "Facturas - Listado/Carga" at bounding box center [40, 125] width 80 height 15
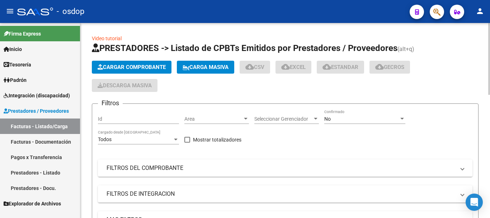
click at [140, 67] on span "Cargar Comprobante" at bounding box center [132, 67] width 68 height 6
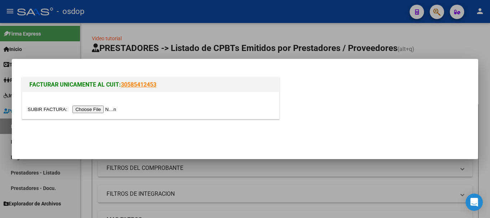
click at [99, 109] on input "file" at bounding box center [73, 109] width 91 height 8
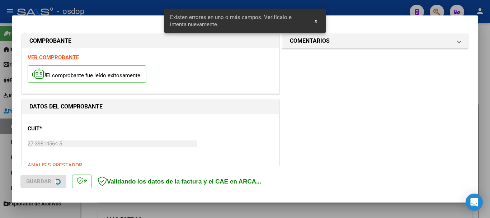
scroll to position [166, 0]
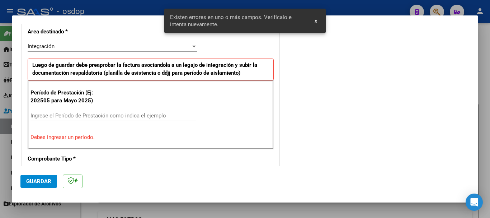
click at [317, 21] on span "x" at bounding box center [316, 21] width 3 height 6
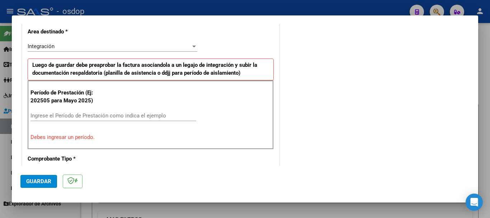
click at [119, 113] on input "Ingrese el Período de Prestación como indica el ejemplo" at bounding box center [114, 115] width 166 height 6
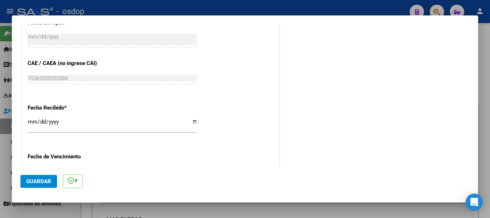
scroll to position [466, 0]
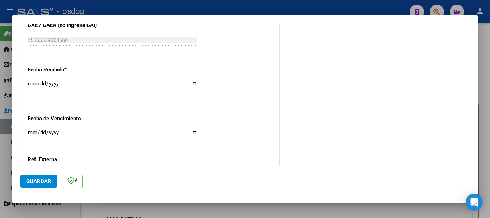
type input "202508"
click at [39, 176] on button "Guardar" at bounding box center [38, 181] width 37 height 13
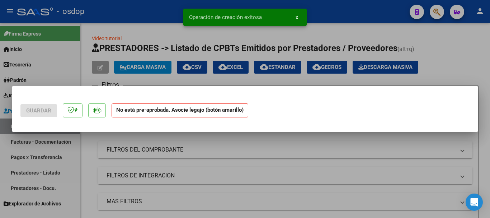
scroll to position [0, 0]
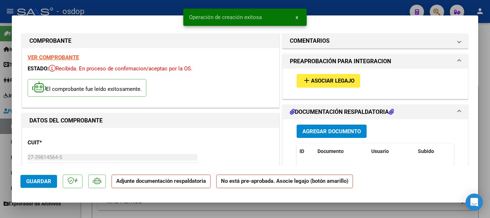
click at [298, 15] on span "x" at bounding box center [297, 17] width 3 height 6
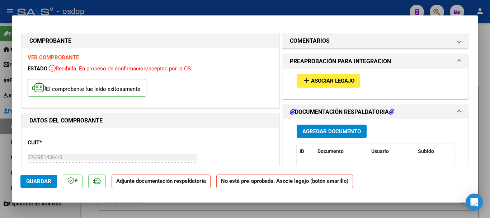
click at [313, 80] on span "Asociar Legajo" at bounding box center [332, 81] width 43 height 6
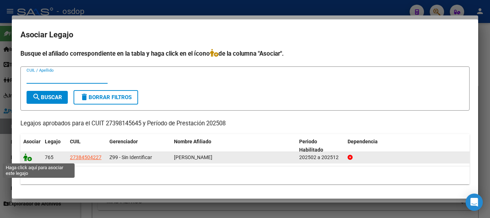
click at [25, 157] on icon at bounding box center [27, 157] width 9 height 8
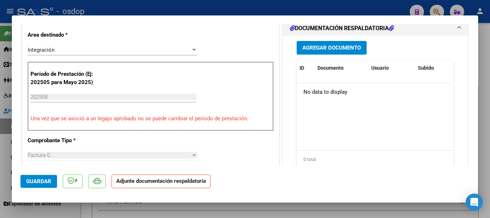
scroll to position [179, 0]
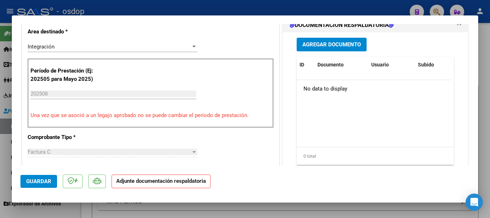
click at [334, 43] on span "Agregar Documento" at bounding box center [331, 45] width 58 height 6
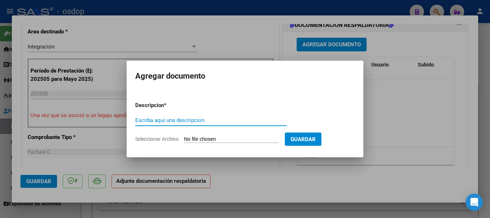
click at [213, 122] on input "Escriba aquí una descripcion" at bounding box center [210, 120] width 151 height 6
type input "p"
type input ">"
type input "Planilla de asistencia"
click at [212, 136] on input "Seleccionar Archivo" at bounding box center [231, 139] width 95 height 7
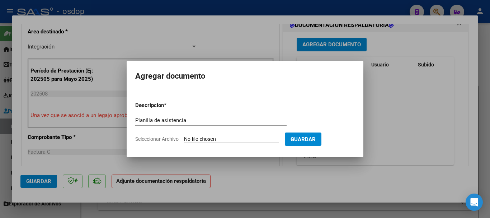
type input "C:\fakepath\MORIONDO 96 - GOMEZ - AGO - ASIS.pdf"
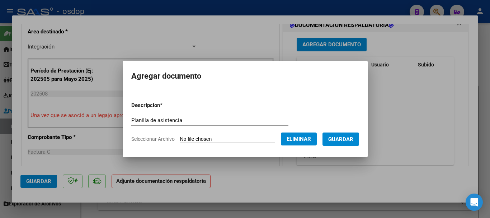
click at [350, 142] on button "Guardar" at bounding box center [341, 138] width 37 height 13
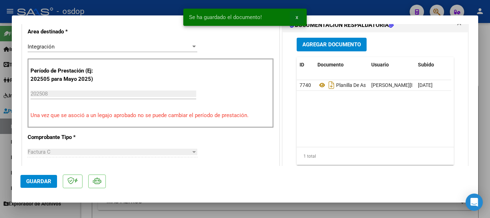
click at [295, 19] on button "x" at bounding box center [297, 17] width 14 height 13
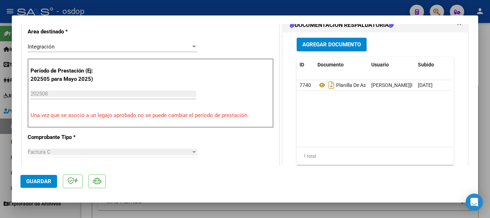
click at [45, 176] on button "Guardar" at bounding box center [38, 181] width 37 height 13
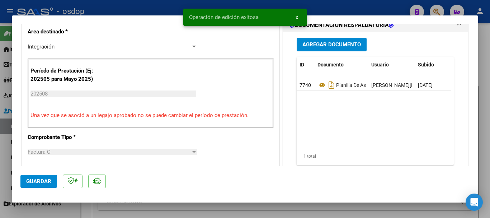
click at [298, 15] on button "x" at bounding box center [297, 17] width 14 height 13
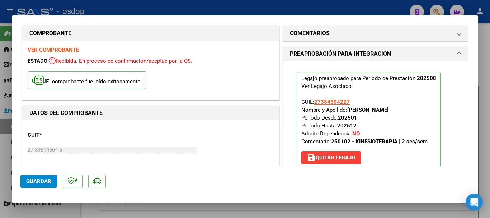
scroll to position [0, 0]
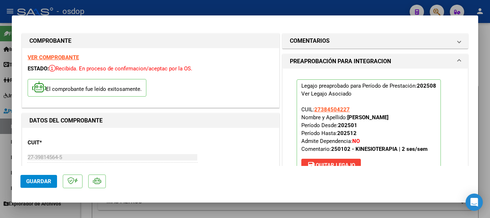
click at [245, 8] on div at bounding box center [245, 109] width 490 height 218
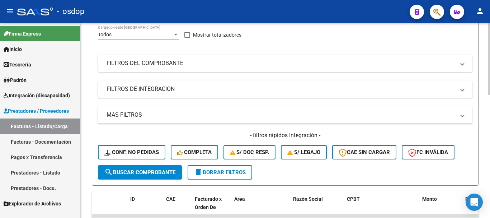
scroll to position [179, 0]
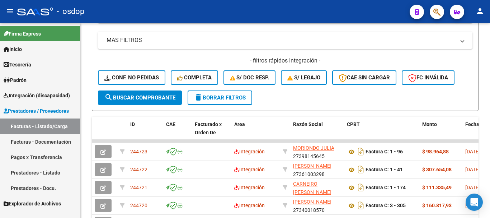
click at [37, 169] on link "Prestadores - Listado" at bounding box center [40, 172] width 80 height 15
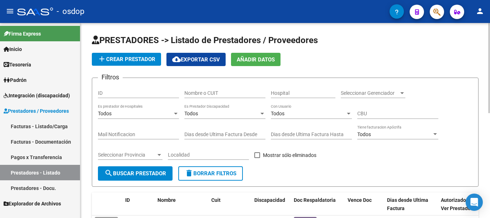
click at [215, 95] on input "Nombre o CUIT" at bounding box center [224, 93] width 81 height 6
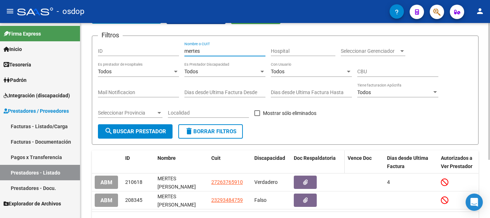
scroll to position [83, 0]
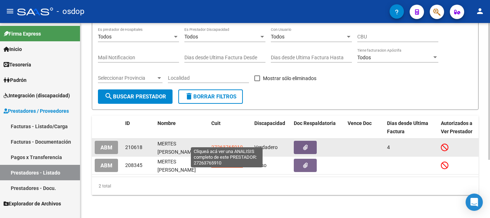
type input "mertes"
click at [222, 144] on span "27263765910" at bounding box center [227, 147] width 32 height 6
type textarea "27263765910"
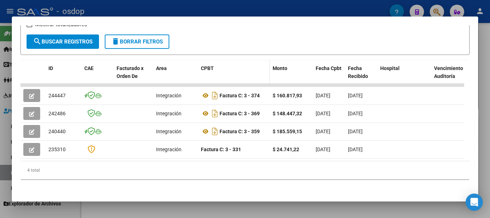
scroll to position [0, 0]
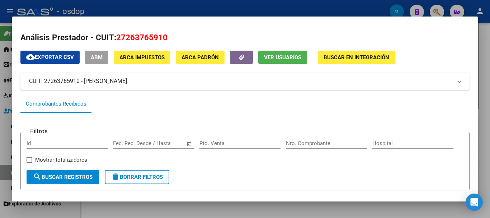
click at [223, 8] on div at bounding box center [245, 109] width 490 height 218
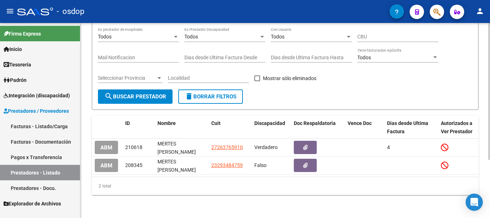
click at [211, 93] on span "delete Borrar Filtros" at bounding box center [211, 96] width 52 height 6
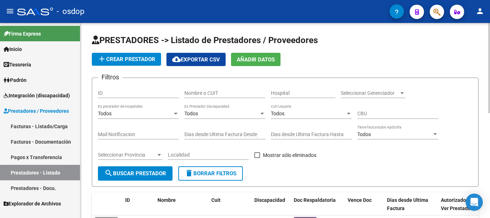
click at [219, 92] on input "Nombre o CUIT" at bounding box center [224, 93] width 81 height 6
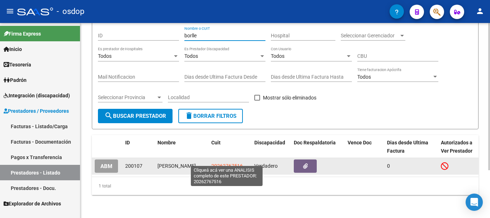
type input "borlle"
click at [225, 163] on span "20262767516" at bounding box center [227, 166] width 32 height 6
type textarea "20262767516"
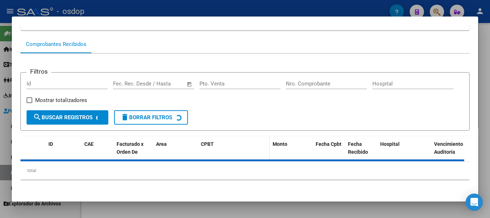
scroll to position [63, 0]
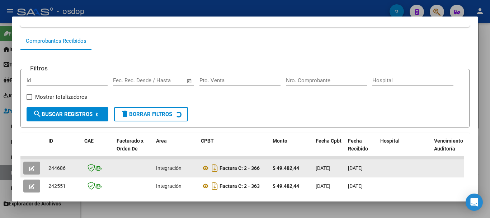
click at [37, 169] on button "button" at bounding box center [31, 167] width 17 height 13
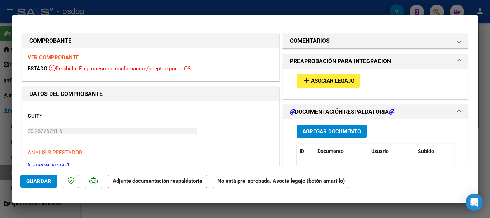
scroll to position [36, 0]
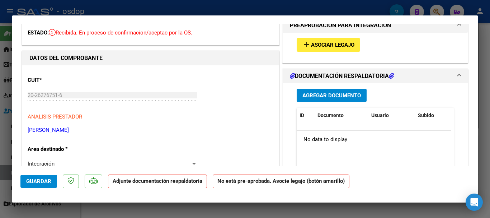
click at [247, 8] on div at bounding box center [245, 109] width 490 height 218
type input "$ 0,00"
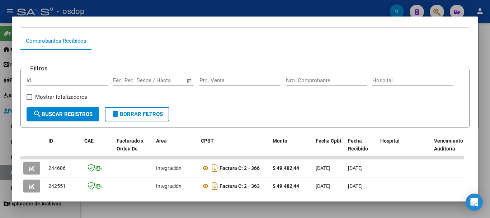
click at [224, 9] on div at bounding box center [245, 109] width 490 height 218
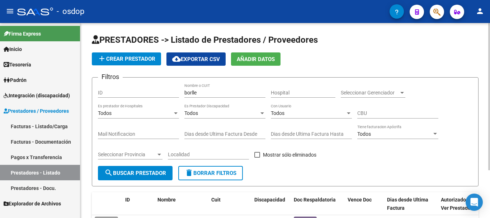
scroll to position [0, 0]
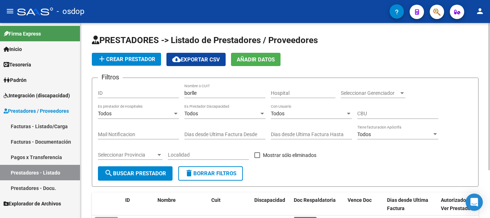
click at [214, 171] on span "delete Borrar Filtros" at bounding box center [211, 173] width 52 height 6
click at [226, 94] on input "Nombre o CUIT" at bounding box center [224, 93] width 81 height 6
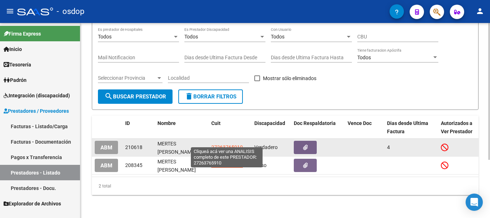
type input "mertes"
click at [225, 144] on span "27263765910" at bounding box center [227, 147] width 32 height 6
type textarea "27263765910"
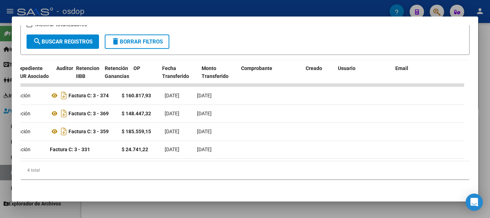
scroll to position [0, 539]
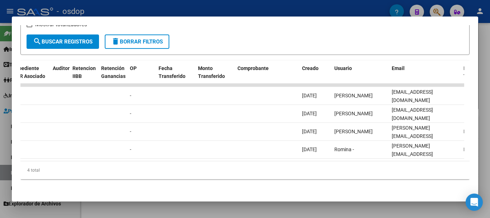
drag, startPoint x: 378, startPoint y: 165, endPoint x: 387, endPoint y: 165, distance: 9.0
click at [386, 165] on div "4 total" at bounding box center [244, 170] width 449 height 18
drag, startPoint x: 279, startPoint y: 161, endPoint x: 370, endPoint y: 161, distance: 91.1
click at [362, 161] on div "4 total" at bounding box center [244, 170] width 449 height 18
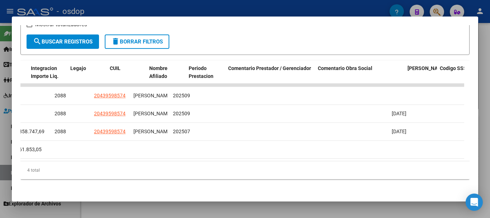
scroll to position [0, 0]
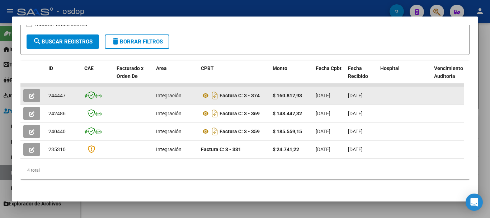
click at [30, 93] on icon "button" at bounding box center [31, 95] width 5 height 5
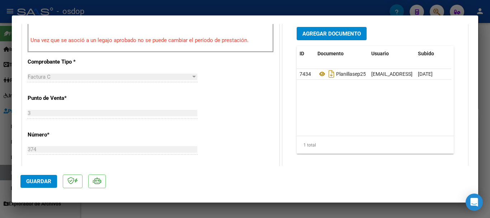
scroll to position [179, 0]
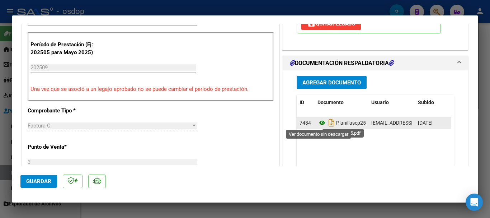
click at [319, 122] on icon at bounding box center [322, 122] width 9 height 9
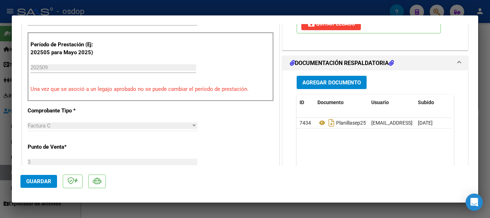
click at [238, 9] on div at bounding box center [245, 109] width 490 height 218
type input "$ 0,00"
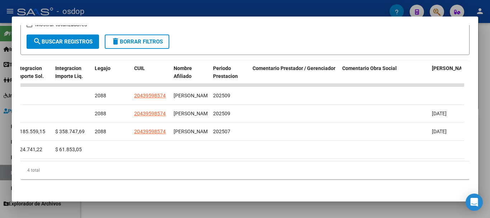
scroll to position [0, 1106]
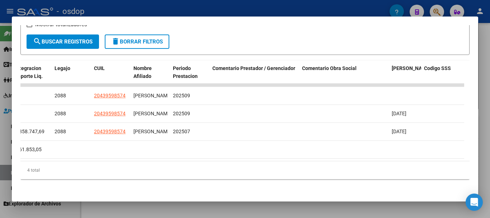
click at [411, 155] on datatable-body "244447 Integración Factura C: 3 - 374 $ 160.817,93 [DATE] [DATE] - [DATE] [PERS…" at bounding box center [242, 123] width 444 height 78
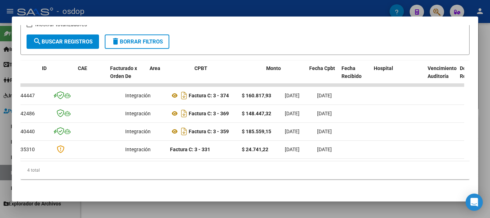
scroll to position [0, 0]
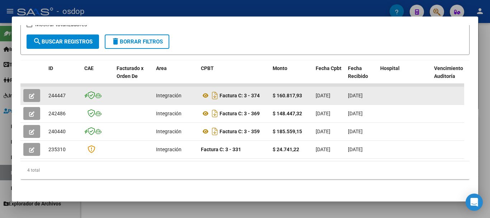
click at [29, 93] on icon "button" at bounding box center [31, 95] width 5 height 5
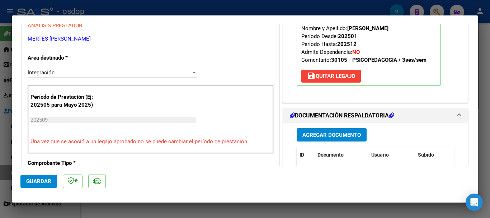
scroll to position [144, 0]
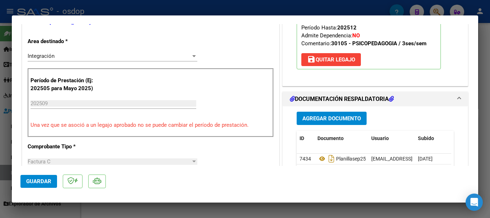
click at [231, 8] on div at bounding box center [245, 109] width 490 height 218
type input "$ 0,00"
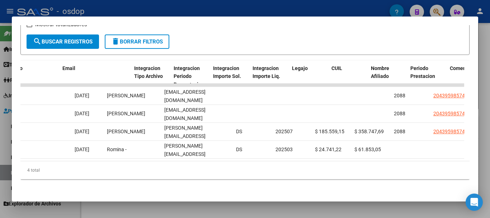
scroll to position [0, 869]
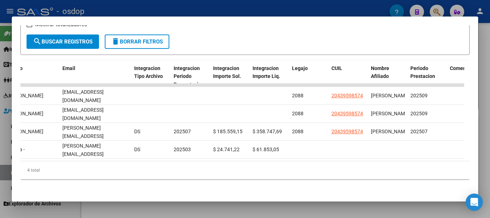
drag, startPoint x: 356, startPoint y: 167, endPoint x: 419, endPoint y: 167, distance: 63.2
click at [419, 167] on div "4 total" at bounding box center [244, 170] width 449 height 18
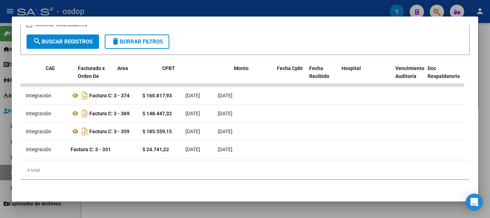
scroll to position [0, 0]
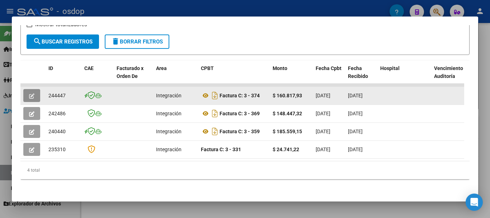
click at [35, 91] on button "button" at bounding box center [31, 95] width 17 height 13
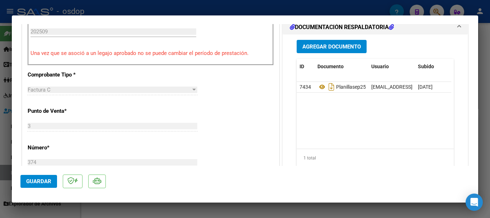
scroll to position [179, 0]
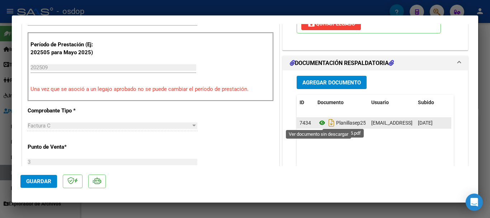
click at [319, 123] on icon at bounding box center [322, 122] width 9 height 9
click at [320, 123] on icon at bounding box center [322, 122] width 9 height 9
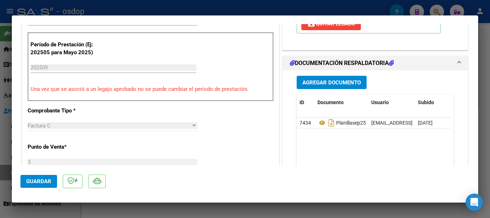
click at [230, 10] on div at bounding box center [245, 109] width 490 height 218
type input "$ 0,00"
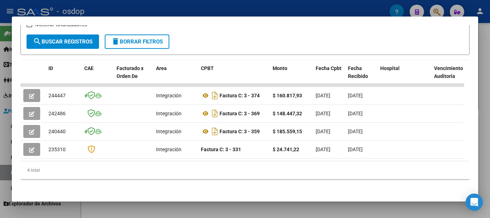
click at [236, 5] on div at bounding box center [245, 109] width 490 height 218
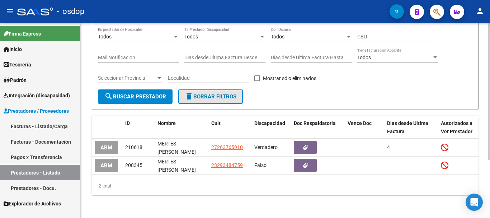
click at [226, 97] on button "delete Borrar Filtros" at bounding box center [210, 96] width 65 height 14
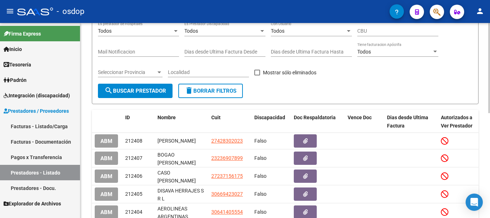
scroll to position [11, 0]
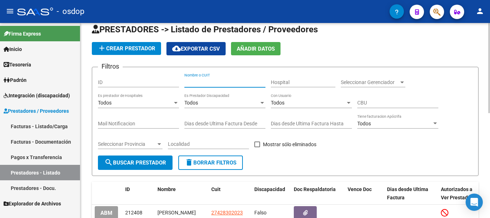
click at [226, 84] on input "Nombre o CUIT" at bounding box center [224, 82] width 81 height 6
type input "[PERSON_NAME]"
click at [151, 161] on span "search Buscar Prestador" at bounding box center [135, 162] width 62 height 6
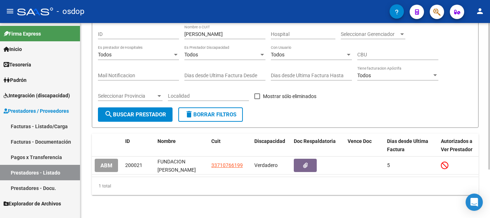
scroll to position [65, 0]
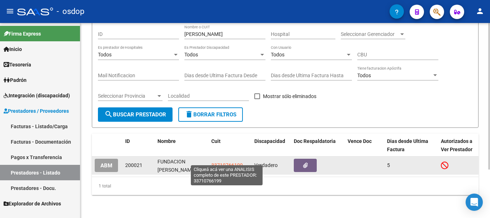
click at [224, 162] on span "33710766199" at bounding box center [227, 165] width 32 height 6
type textarea "33710766199"
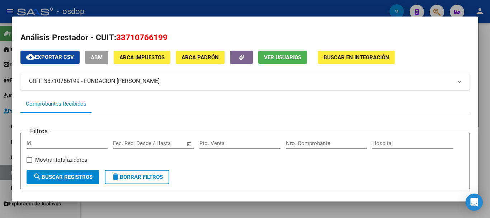
click at [233, 12] on div at bounding box center [245, 109] width 490 height 218
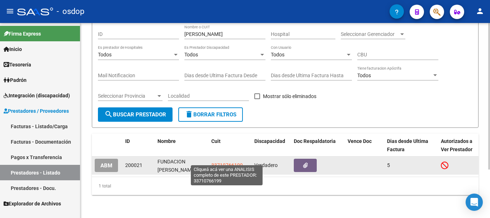
click at [224, 162] on span "33710766199" at bounding box center [227, 165] width 32 height 6
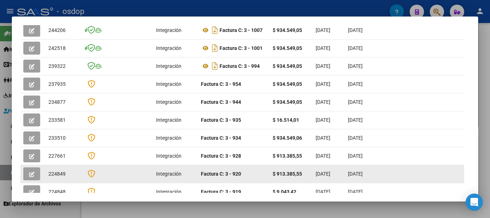
scroll to position [167, 0]
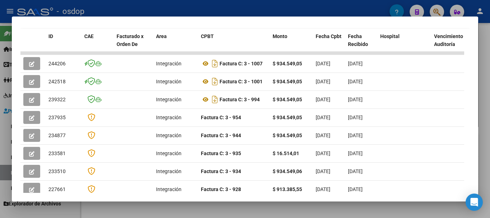
click at [242, 11] on div at bounding box center [245, 109] width 490 height 218
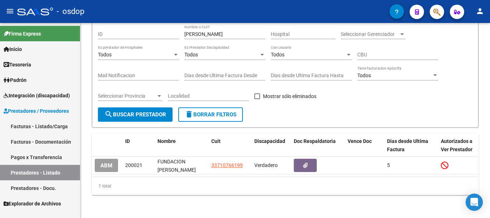
click at [242, 11] on div "- osdop" at bounding box center [203, 12] width 372 height 16
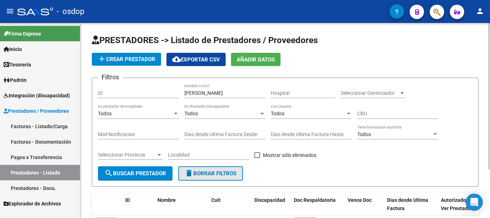
click at [210, 172] on span "delete Borrar Filtros" at bounding box center [211, 173] width 52 height 6
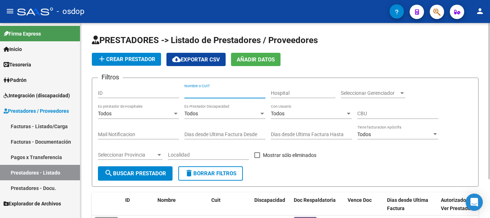
click at [220, 92] on input "Nombre o CUIT" at bounding box center [224, 93] width 81 height 6
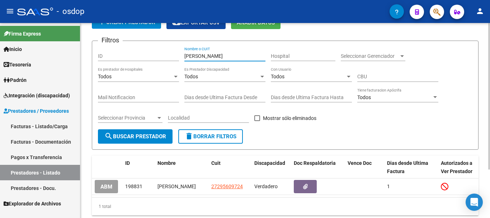
scroll to position [65, 0]
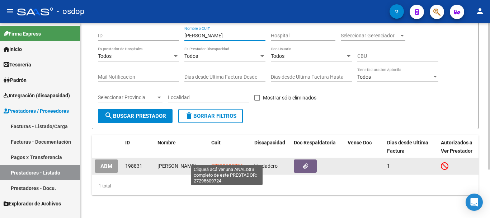
type input "[PERSON_NAME]"
click at [235, 163] on span "27295609724" at bounding box center [227, 166] width 32 height 6
type textarea "27295609724"
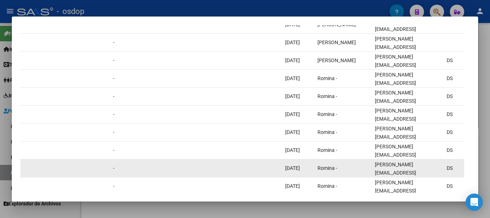
scroll to position [0, 81]
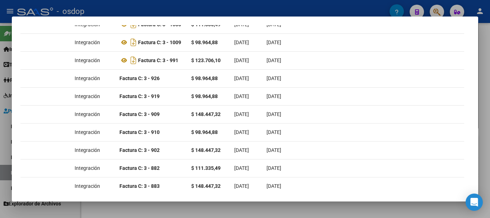
click at [222, 6] on div at bounding box center [245, 109] width 490 height 218
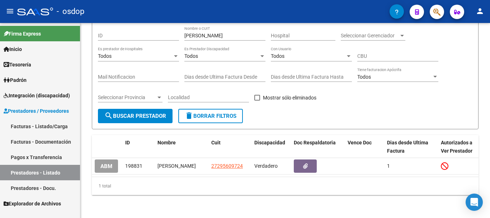
click at [365, 14] on div "- osdop" at bounding box center [203, 12] width 372 height 16
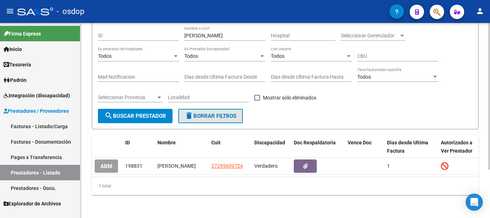
click at [210, 113] on span "delete Borrar Filtros" at bounding box center [211, 116] width 52 height 6
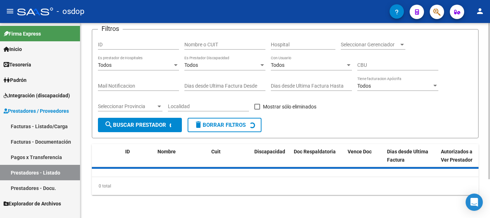
scroll to position [13, 0]
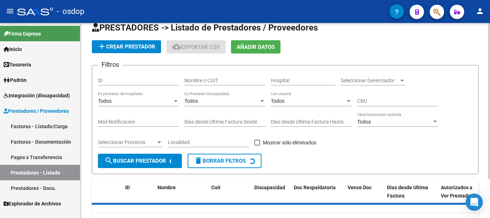
click at [209, 82] on input "Nombre o CUIT" at bounding box center [224, 81] width 81 height 6
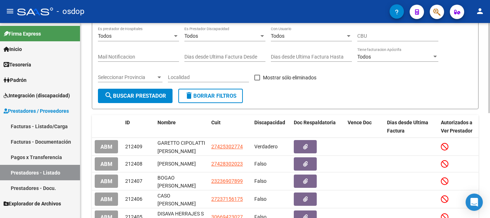
scroll to position [84, 0]
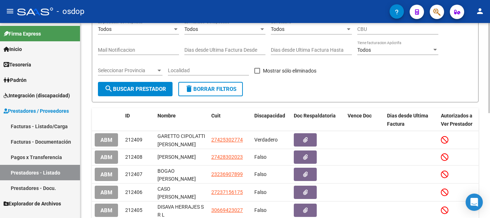
type input "DEL PINO"
click at [125, 86] on span "search Buscar Prestador" at bounding box center [135, 89] width 62 height 6
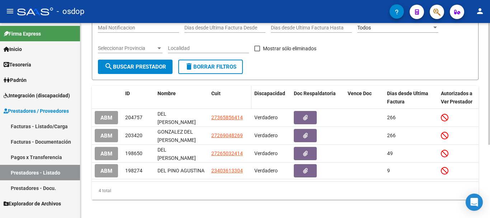
scroll to position [117, 0]
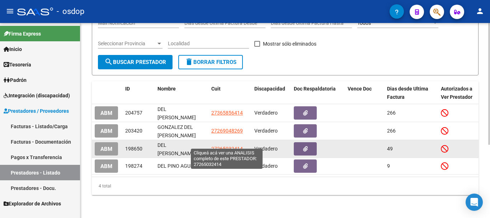
click at [222, 146] on span "27265032414" at bounding box center [227, 149] width 32 height 6
type textarea "27265032414"
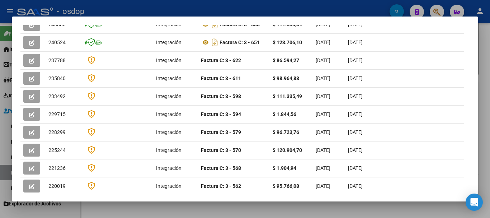
scroll to position [0, 305]
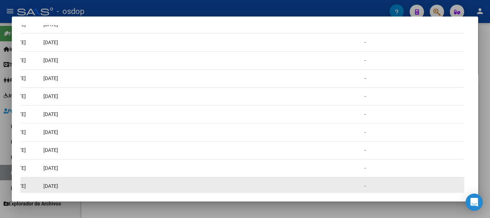
drag, startPoint x: 389, startPoint y: 179, endPoint x: 399, endPoint y: 177, distance: 10.6
click at [399, 177] on div "220019 Integración Factura C: 3 - 562 $ 95.766,08 [DATE] [DATE] - [DATE] Romina…" at bounding box center [491, 186] width 1550 height 18
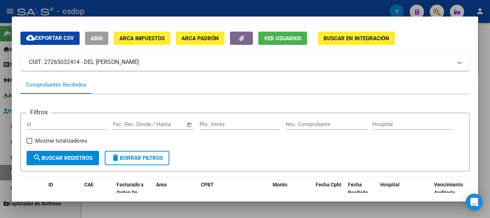
scroll to position [0, 0]
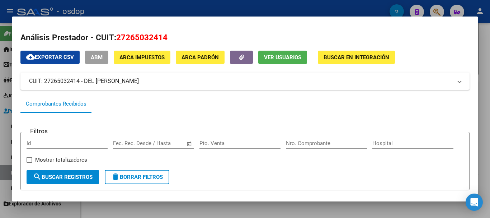
click at [229, 10] on div at bounding box center [245, 109] width 490 height 218
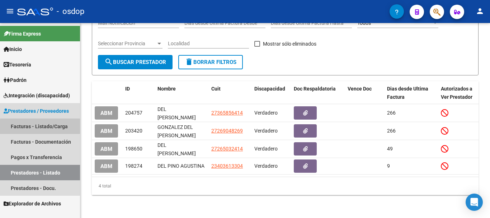
click at [42, 127] on link "Facturas - Listado/Carga" at bounding box center [40, 125] width 80 height 15
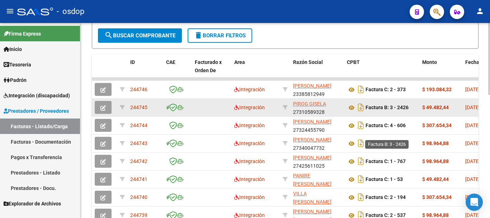
scroll to position [251, 0]
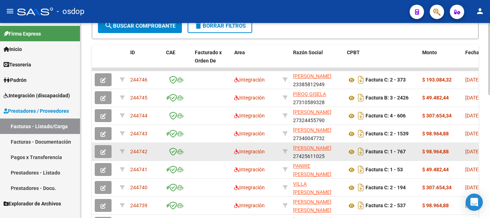
click at [104, 154] on icon "button" at bounding box center [102, 151] width 5 height 5
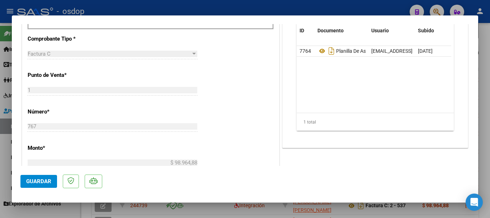
scroll to position [179, 0]
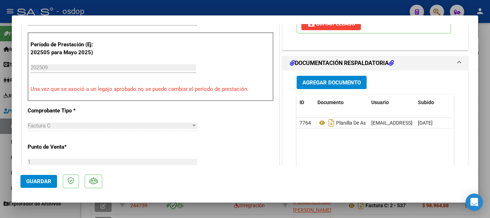
click at [259, 9] on div at bounding box center [245, 109] width 490 height 218
type input "$ 0,00"
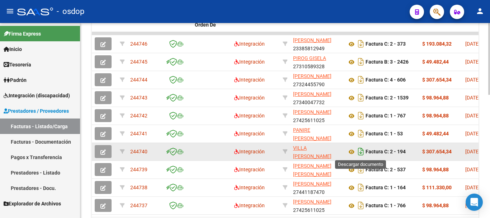
scroll to position [323, 0]
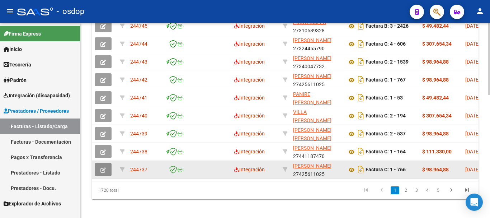
click at [103, 168] on icon "button" at bounding box center [102, 169] width 5 height 5
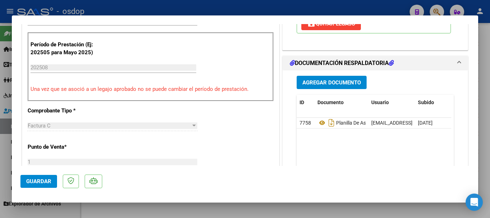
scroll to position [215, 0]
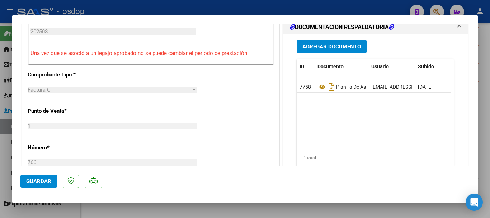
click at [264, 7] on div at bounding box center [245, 109] width 490 height 218
type input "$ 0,00"
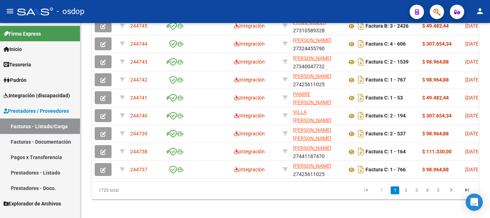
scroll to position [323, 0]
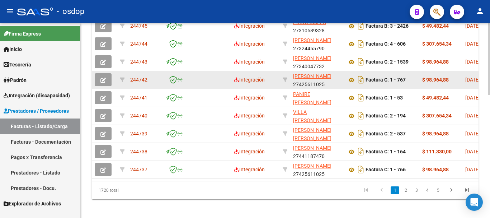
click at [106, 79] on button "button" at bounding box center [103, 79] width 17 height 13
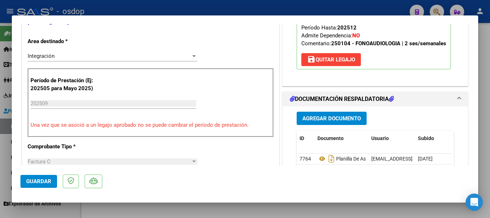
scroll to position [215, 0]
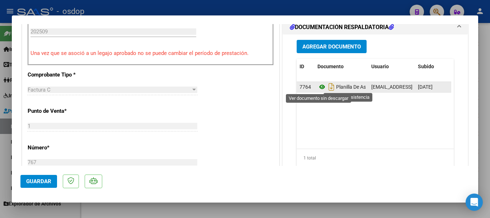
click at [320, 86] on icon at bounding box center [322, 87] width 9 height 9
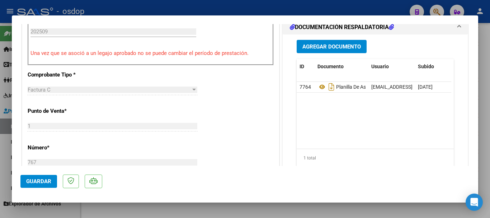
click at [164, 9] on div at bounding box center [245, 109] width 490 height 218
type input "$ 0,00"
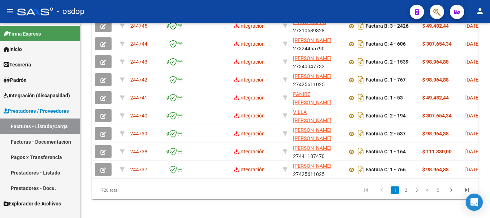
scroll to position [323, 0]
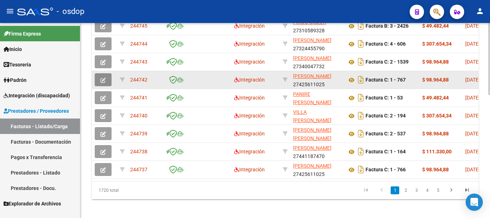
click at [107, 81] on button "button" at bounding box center [103, 79] width 17 height 13
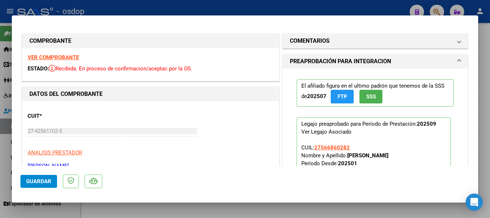
click at [172, 5] on div at bounding box center [245, 109] width 490 height 218
type input "$ 0,00"
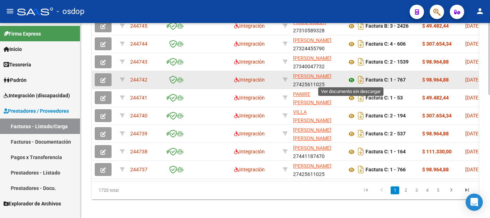
click at [349, 81] on icon at bounding box center [351, 80] width 9 height 9
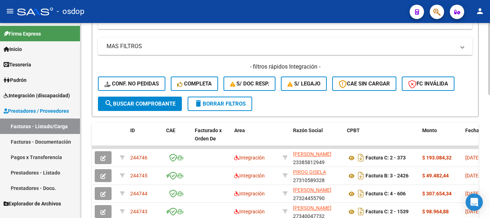
scroll to position [179, 0]
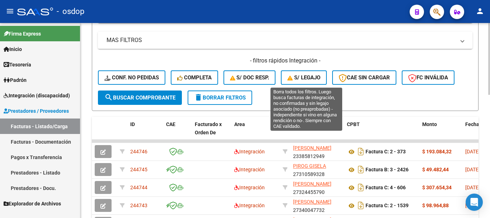
click at [308, 76] on span "S/ legajo" at bounding box center [303, 77] width 33 height 6
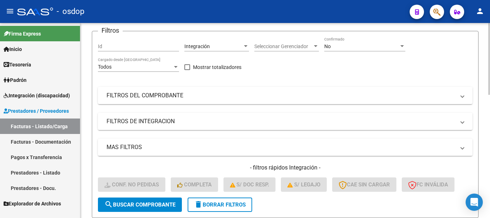
scroll to position [0, 0]
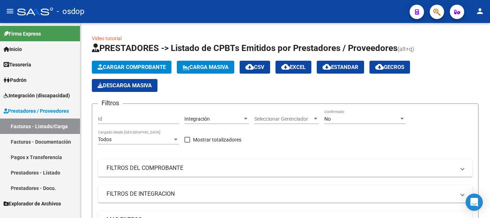
click at [38, 123] on link "Facturas - Listado/Carga" at bounding box center [40, 125] width 80 height 15
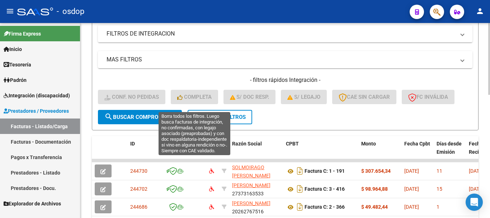
scroll to position [144, 0]
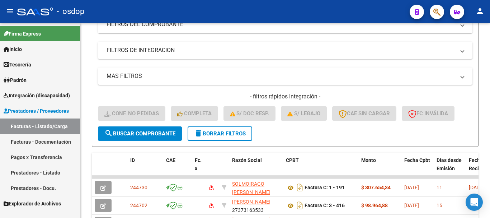
click at [44, 174] on link "Prestadores - Listado" at bounding box center [40, 172] width 80 height 15
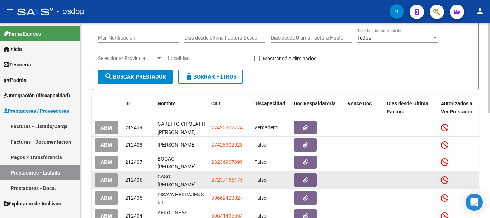
scroll to position [36, 0]
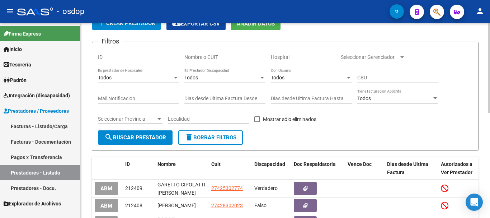
click at [213, 56] on input "Nombre o CUIT" at bounding box center [224, 57] width 81 height 6
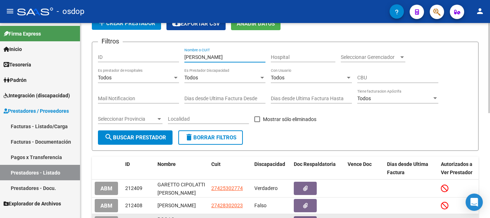
type input "[PERSON_NAME]"
